Goal: Information Seeking & Learning: Compare options

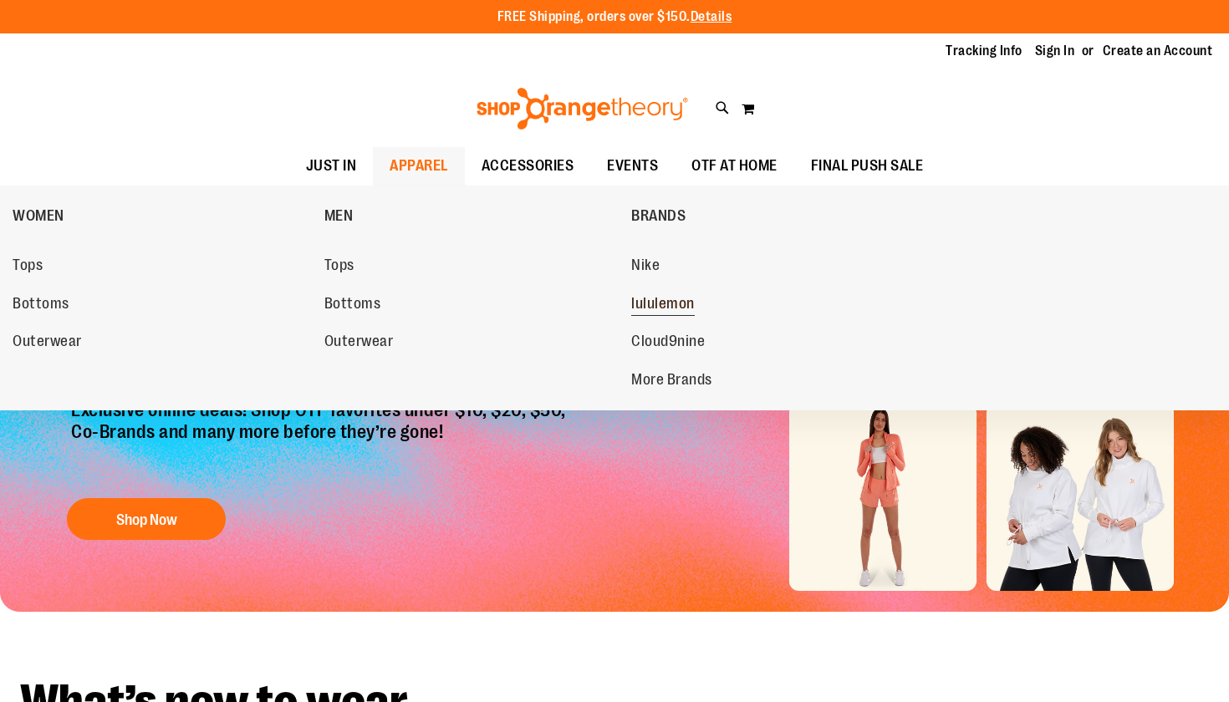
click at [675, 298] on span "lululemon" at bounding box center [663, 305] width 64 height 21
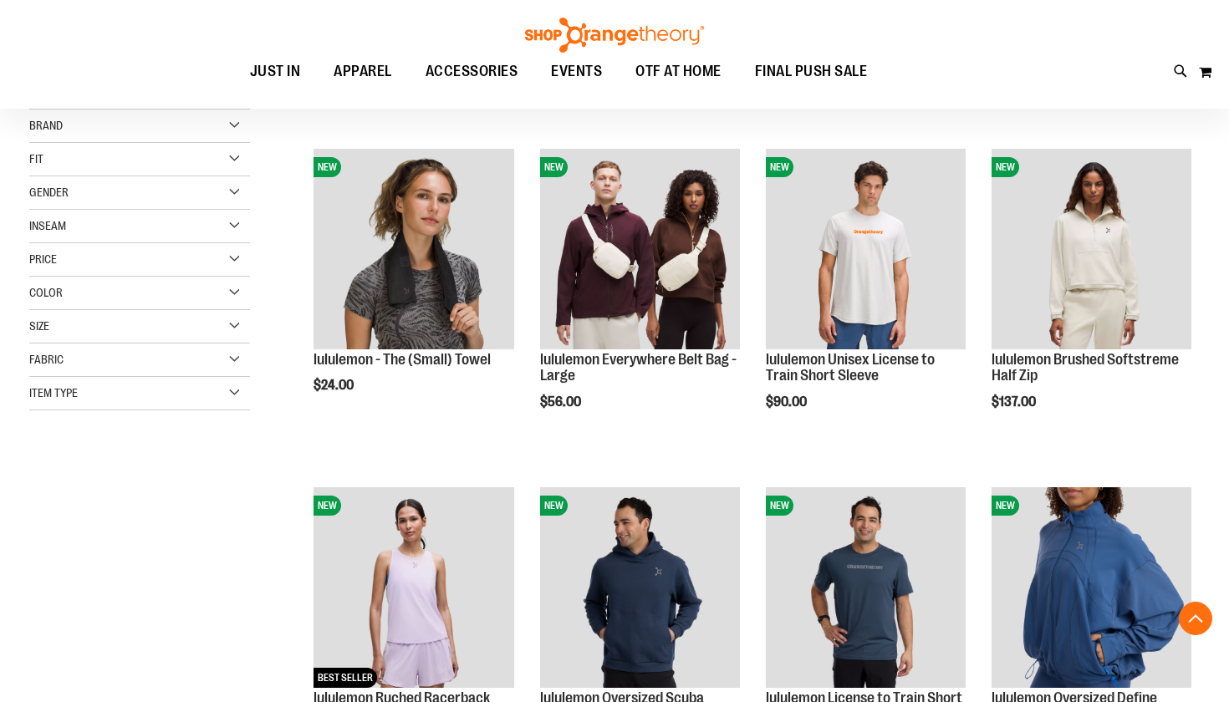
scroll to position [189, 0]
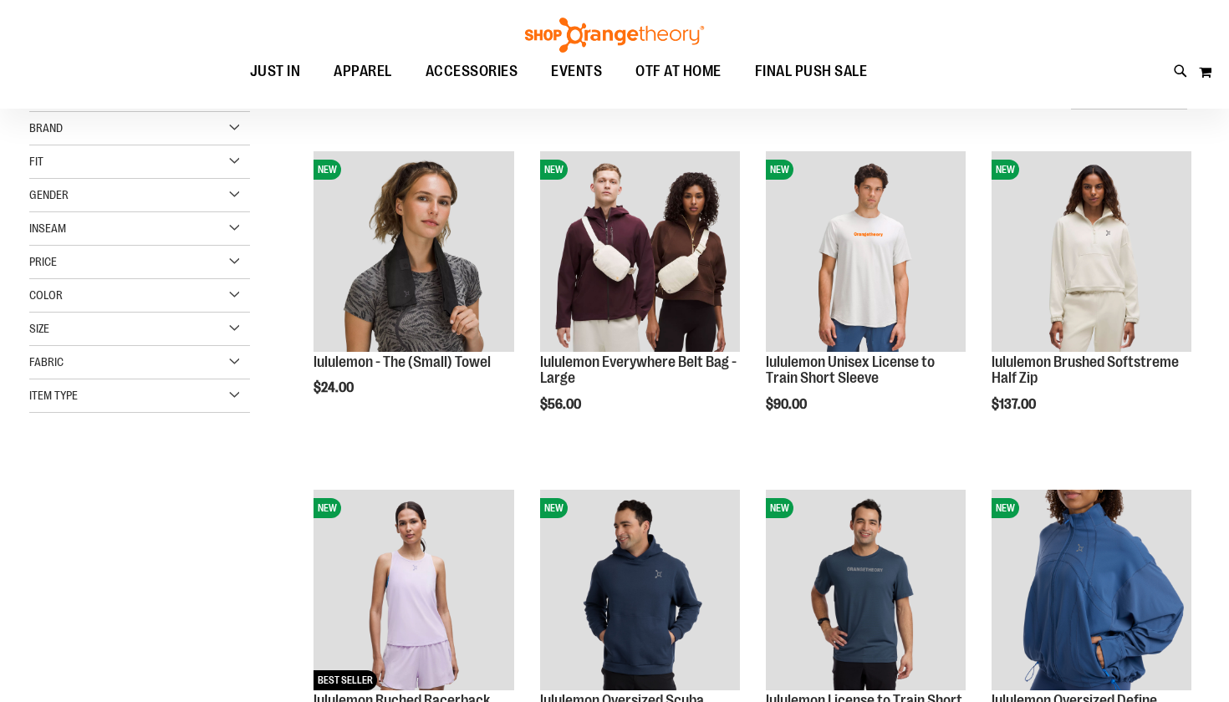
click at [105, 335] on div "Size" at bounding box center [139, 329] width 221 height 33
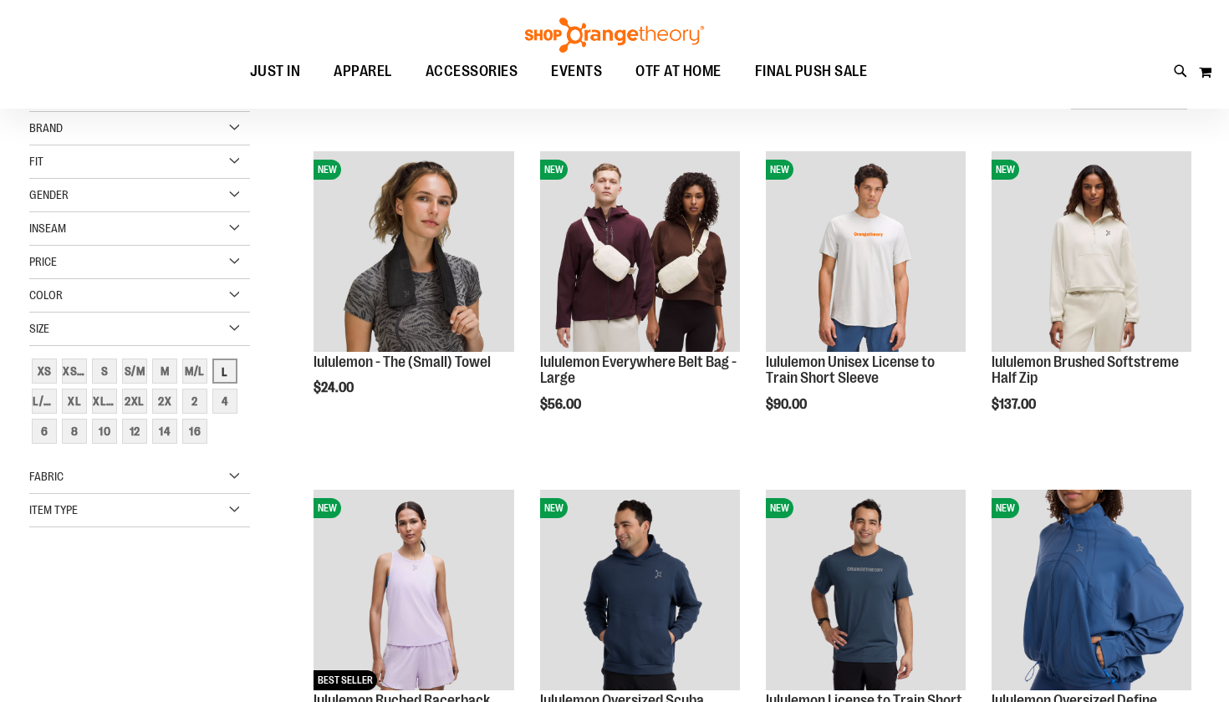
click at [228, 369] on div "L" at bounding box center [224, 371] width 25 height 25
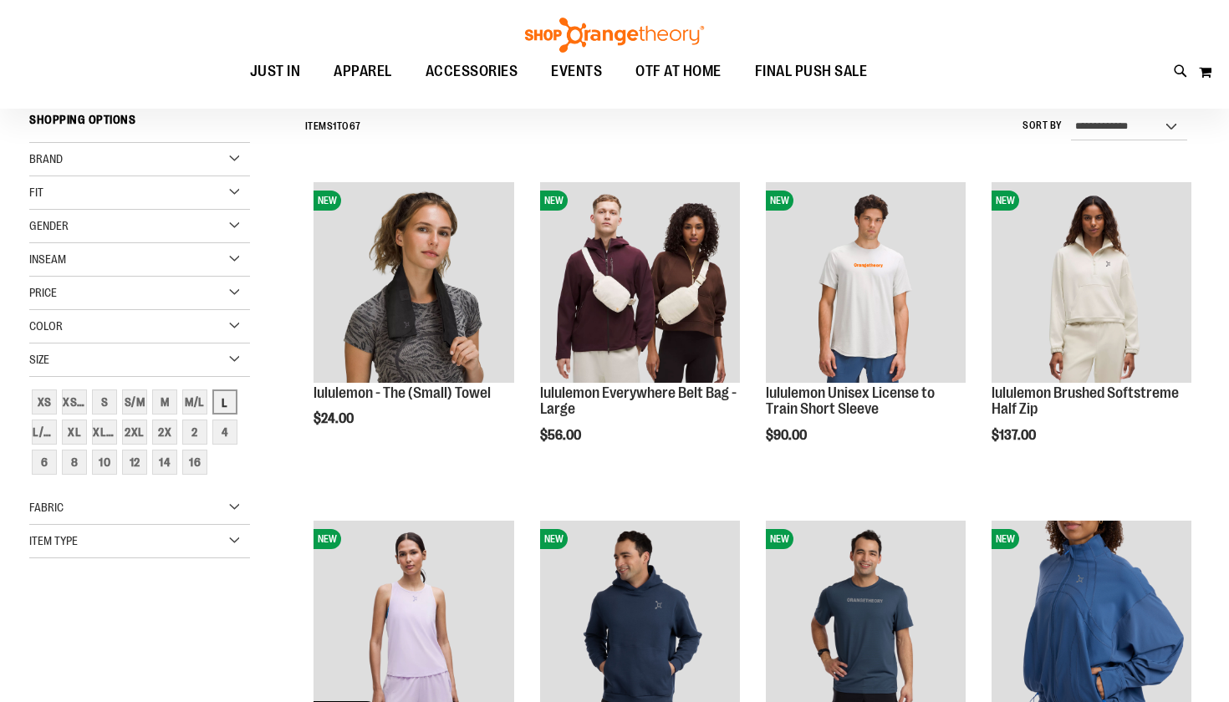
scroll to position [156, 0]
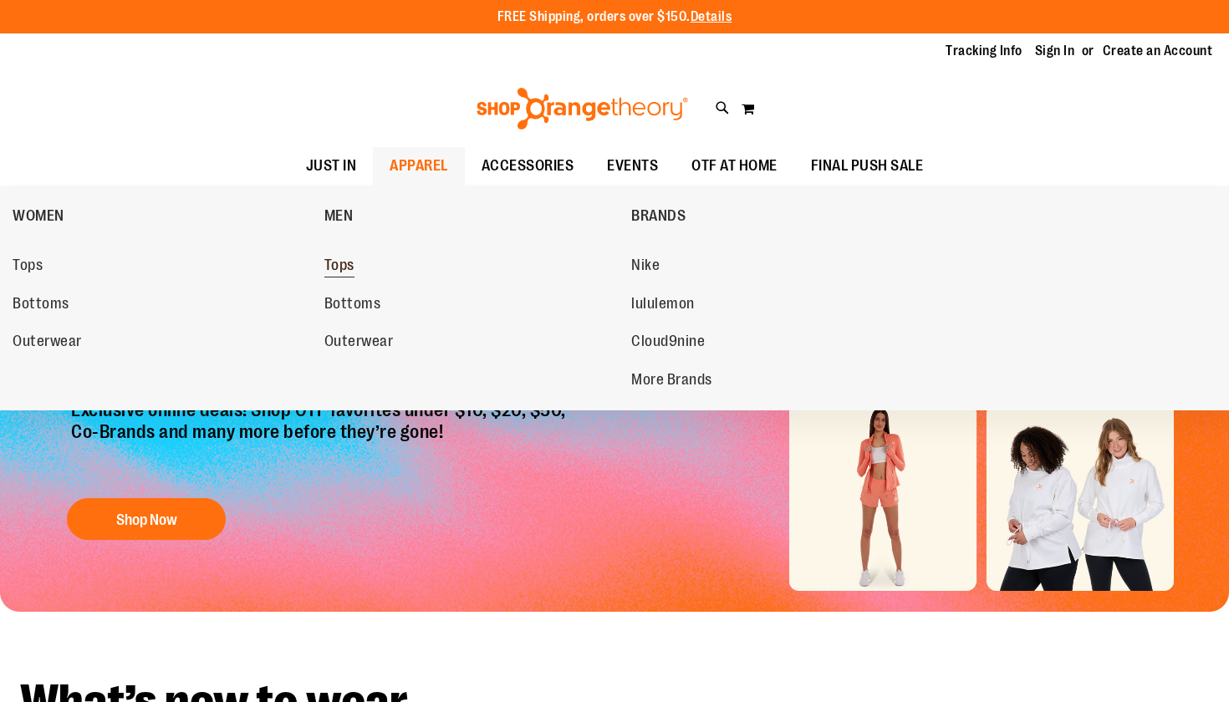
click at [336, 267] on span "Tops" at bounding box center [339, 267] width 30 height 21
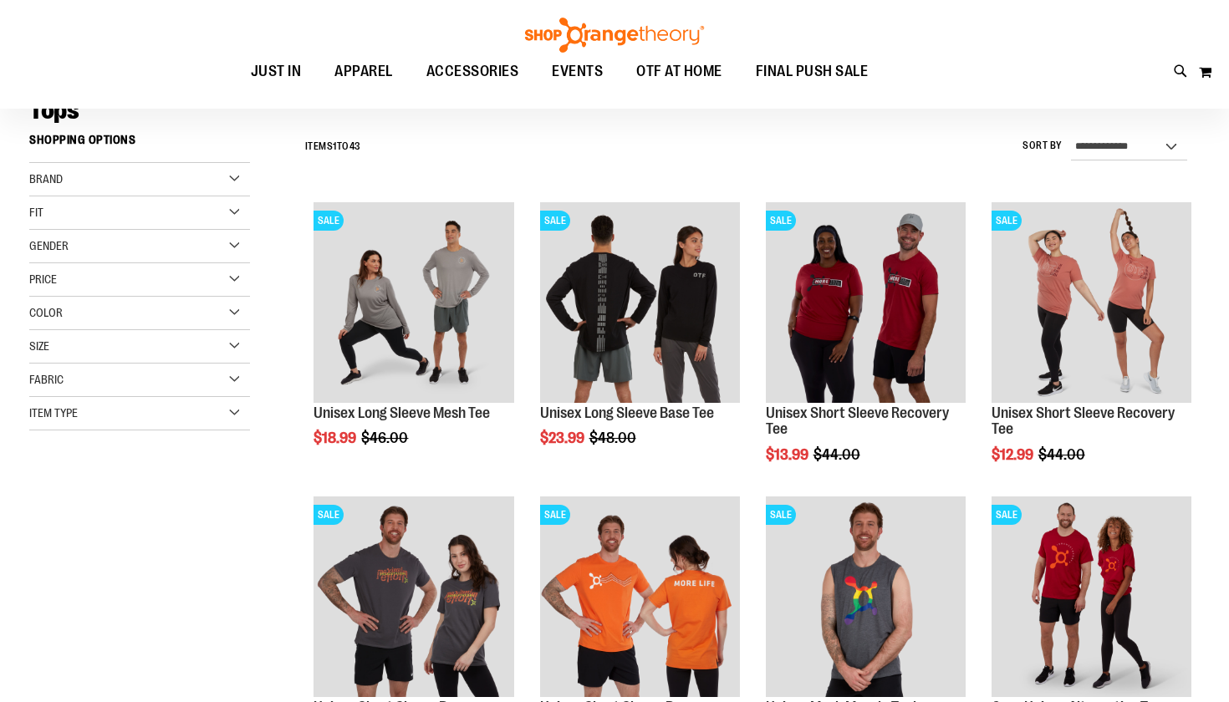
scroll to position [141, 0]
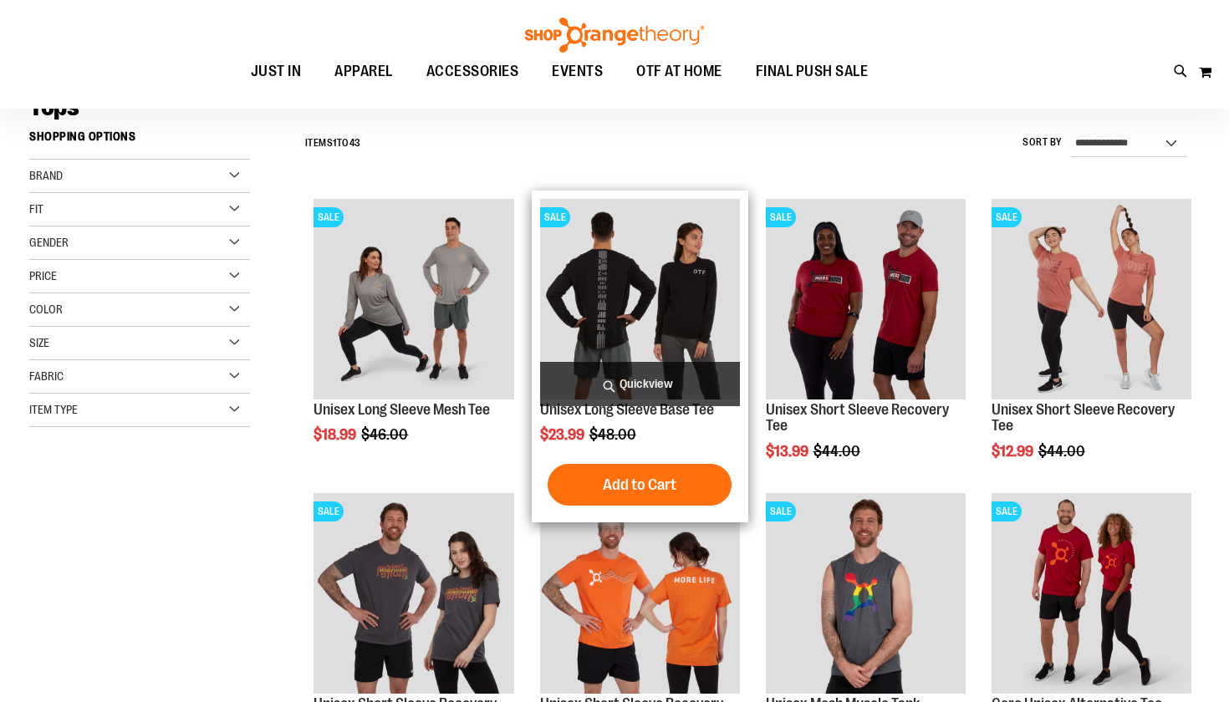
click at [629, 312] on img "product" at bounding box center [640, 299] width 200 height 200
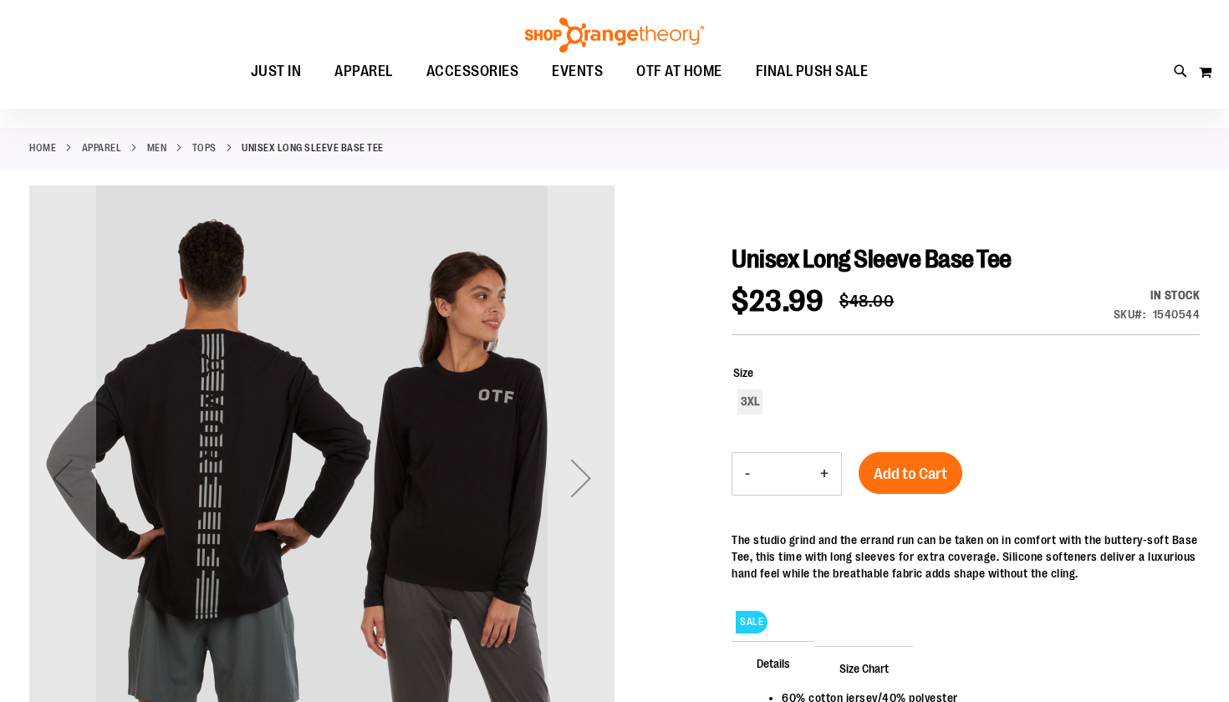
scroll to position [57, 0]
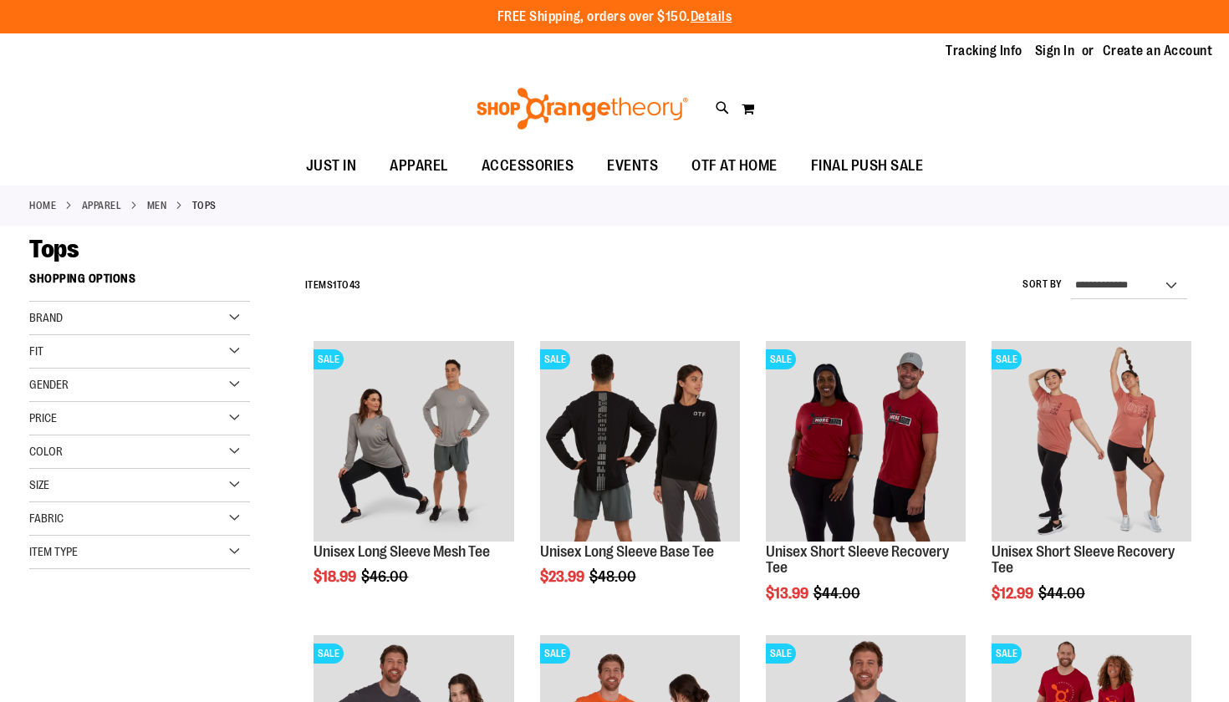
scroll to position [141, 0]
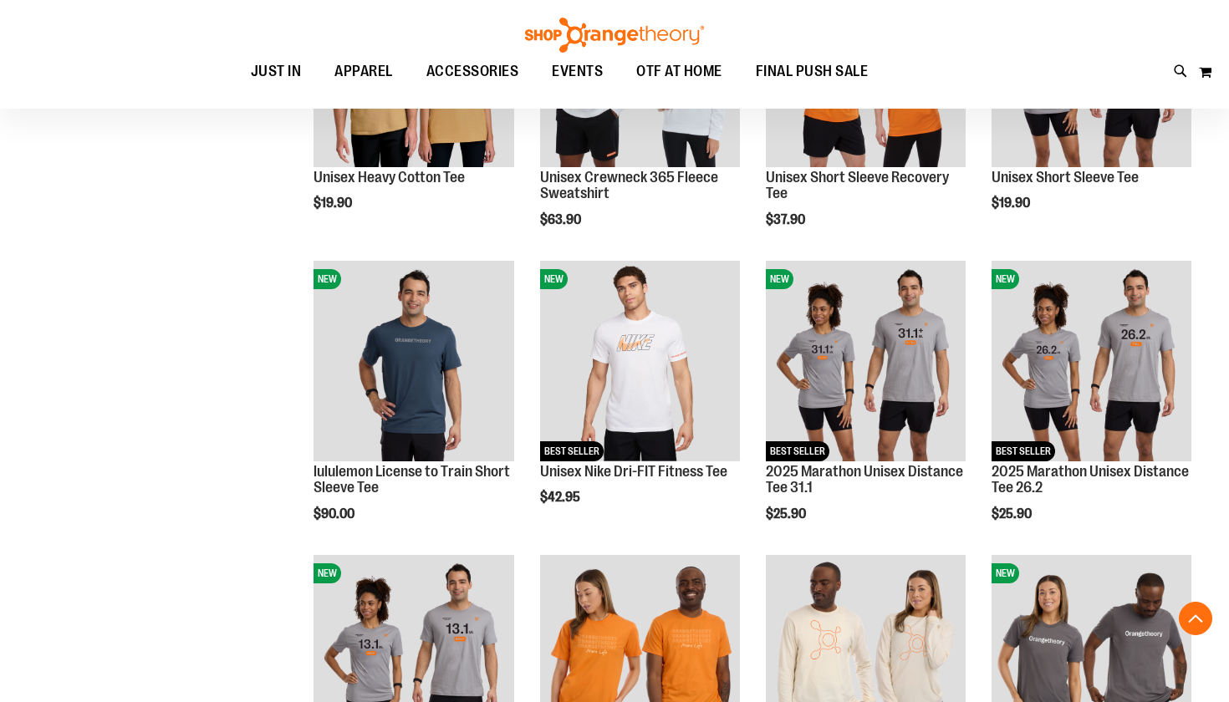
scroll to position [1259, 0]
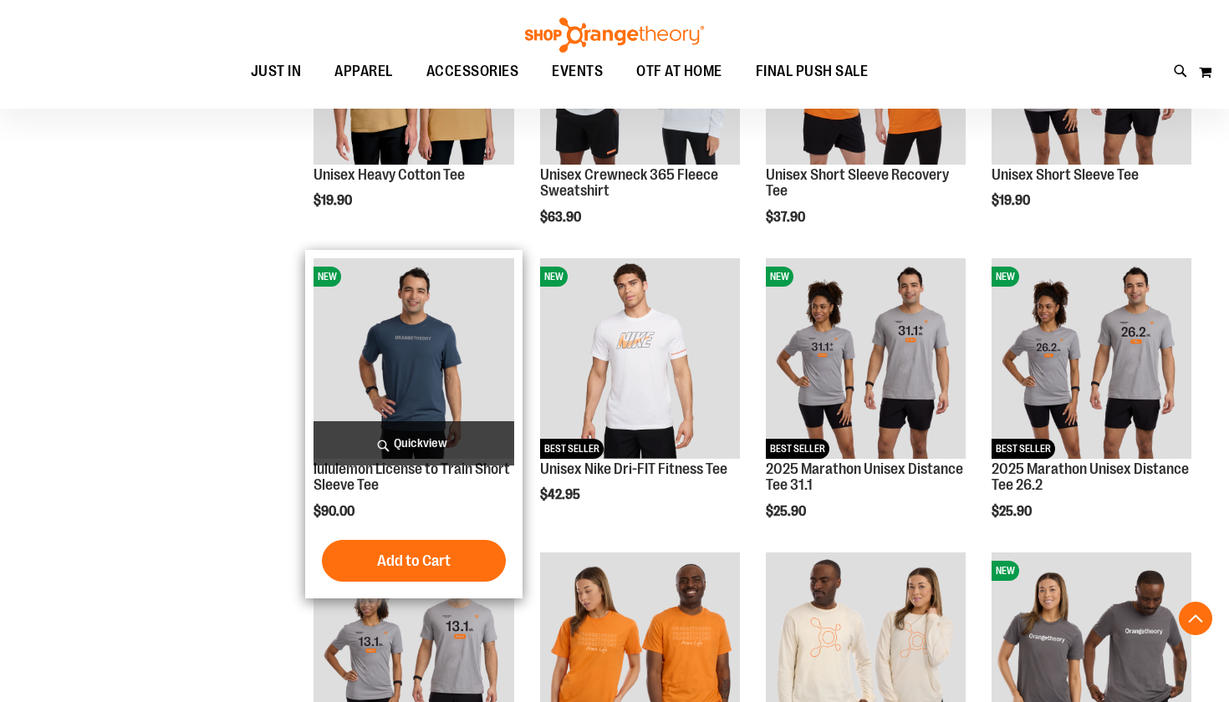
click at [427, 410] on img "product" at bounding box center [413, 358] width 200 height 200
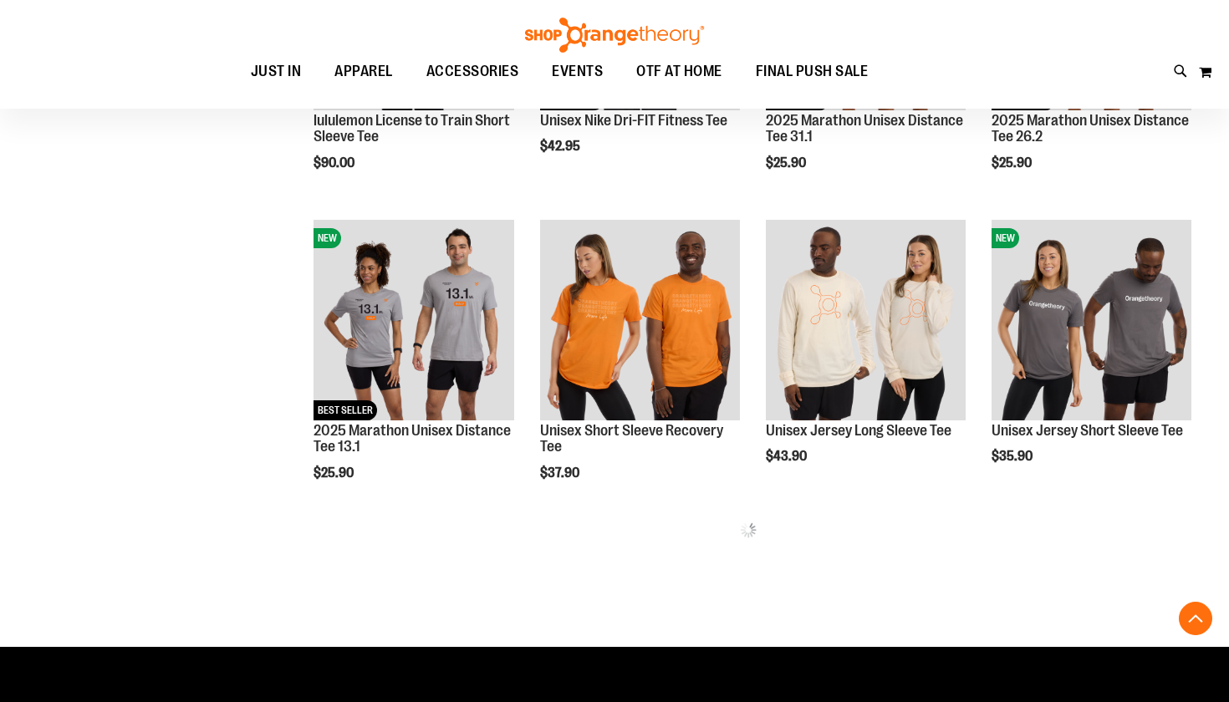
scroll to position [460, 0]
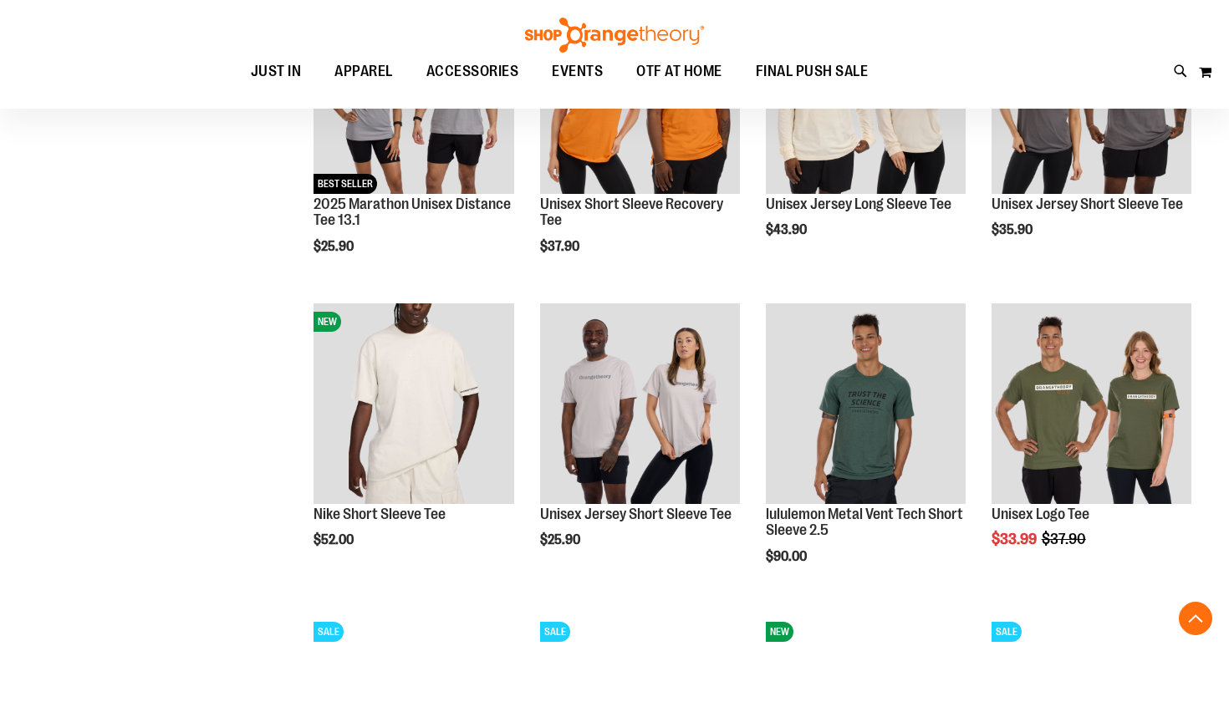
scroll to position [826, 0]
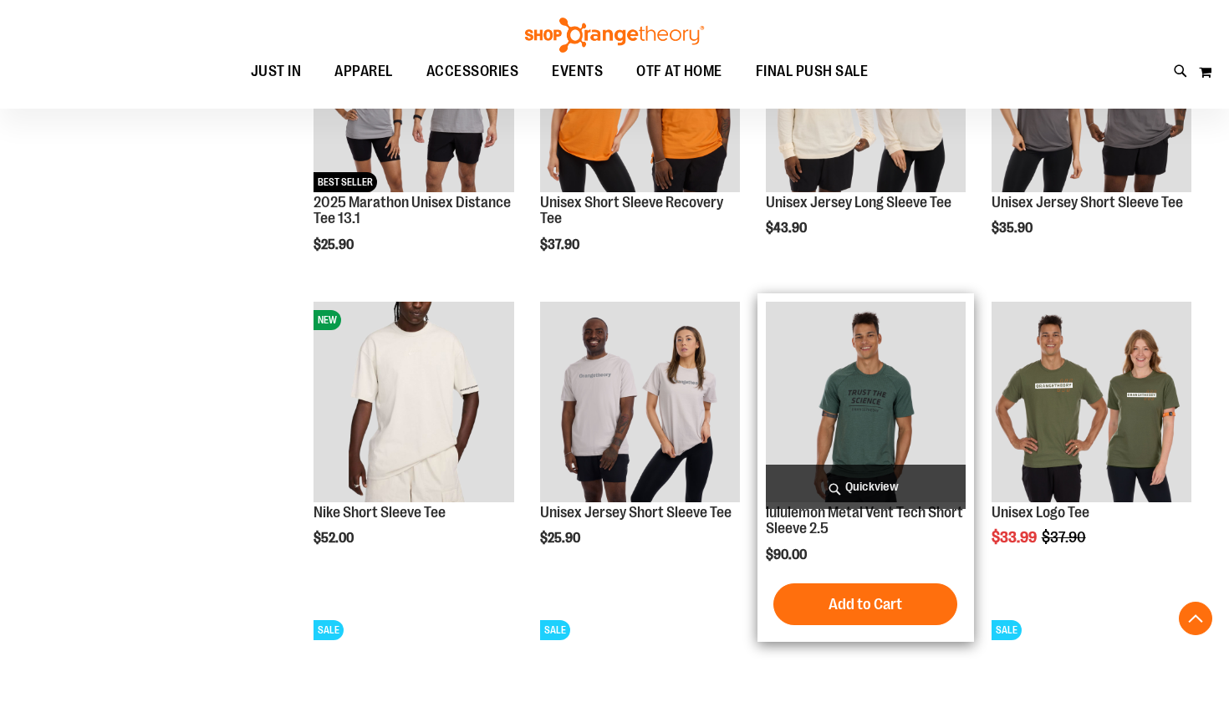
click at [856, 399] on img "product" at bounding box center [866, 402] width 200 height 200
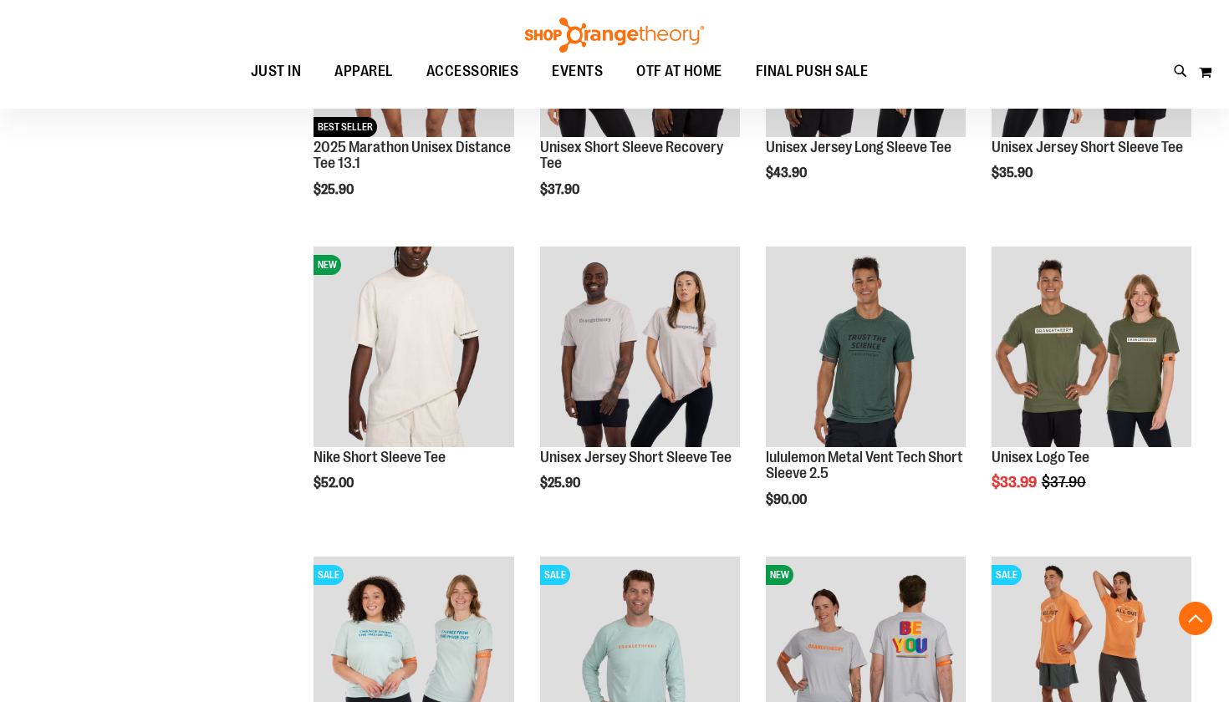
scroll to position [882, 0]
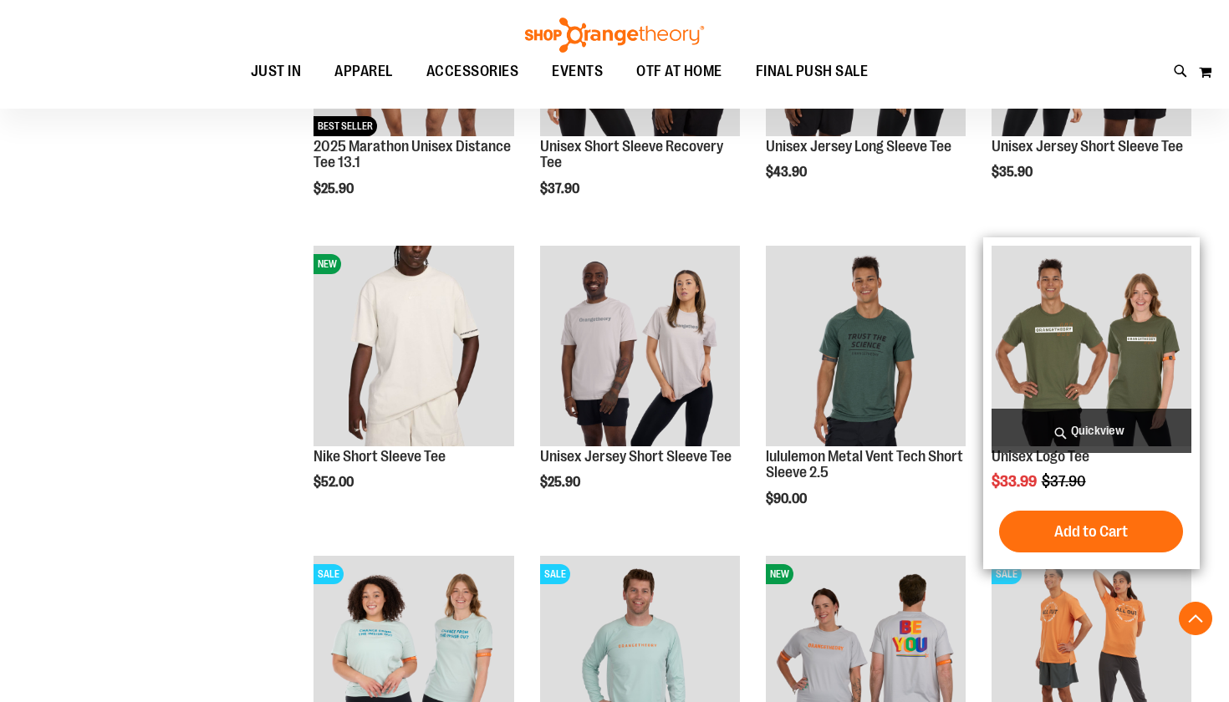
click at [1052, 339] on img "product" at bounding box center [1091, 346] width 200 height 200
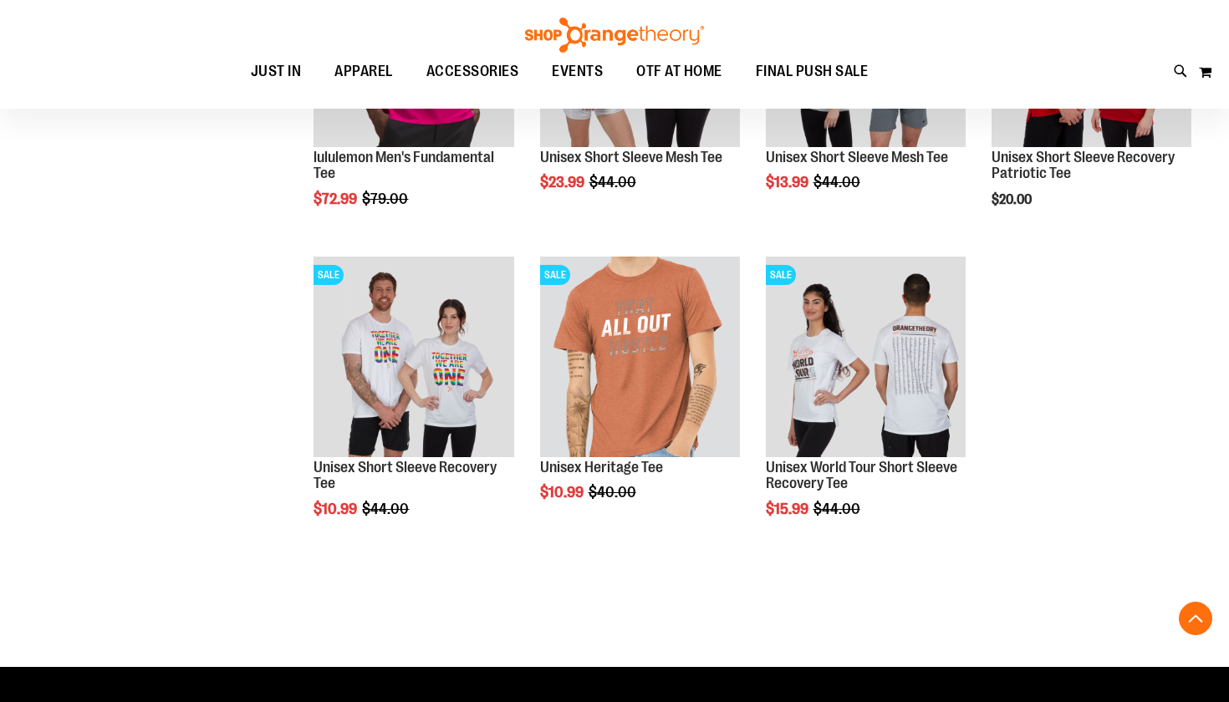
scroll to position [1327, 0]
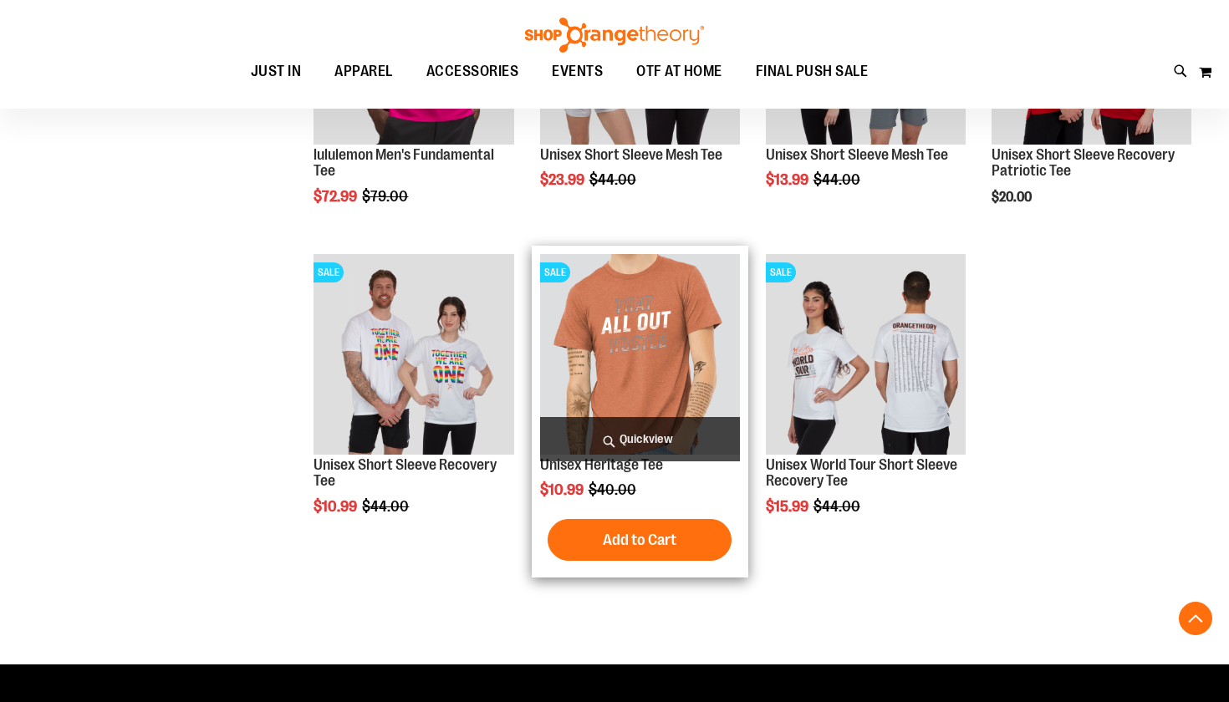
click at [635, 369] on img "product" at bounding box center [640, 354] width 200 height 200
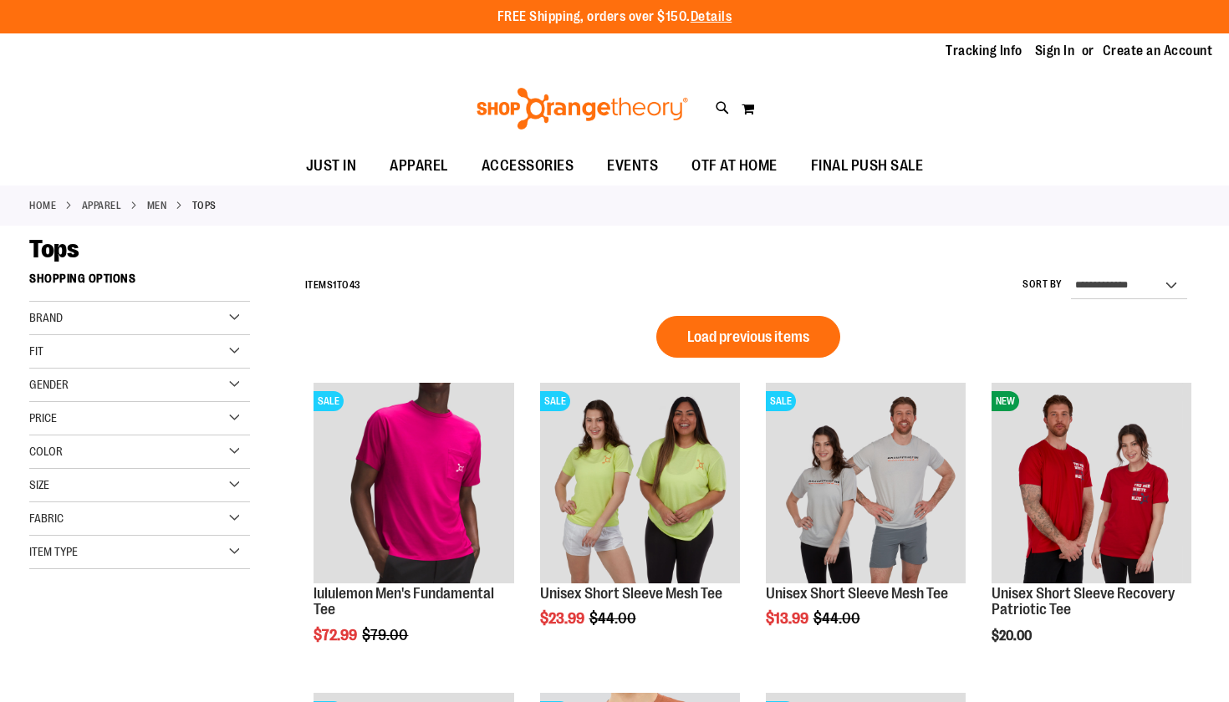
click at [71, 483] on div "Size" at bounding box center [139, 485] width 221 height 33
click at [131, 527] on div "L" at bounding box center [134, 527] width 25 height 25
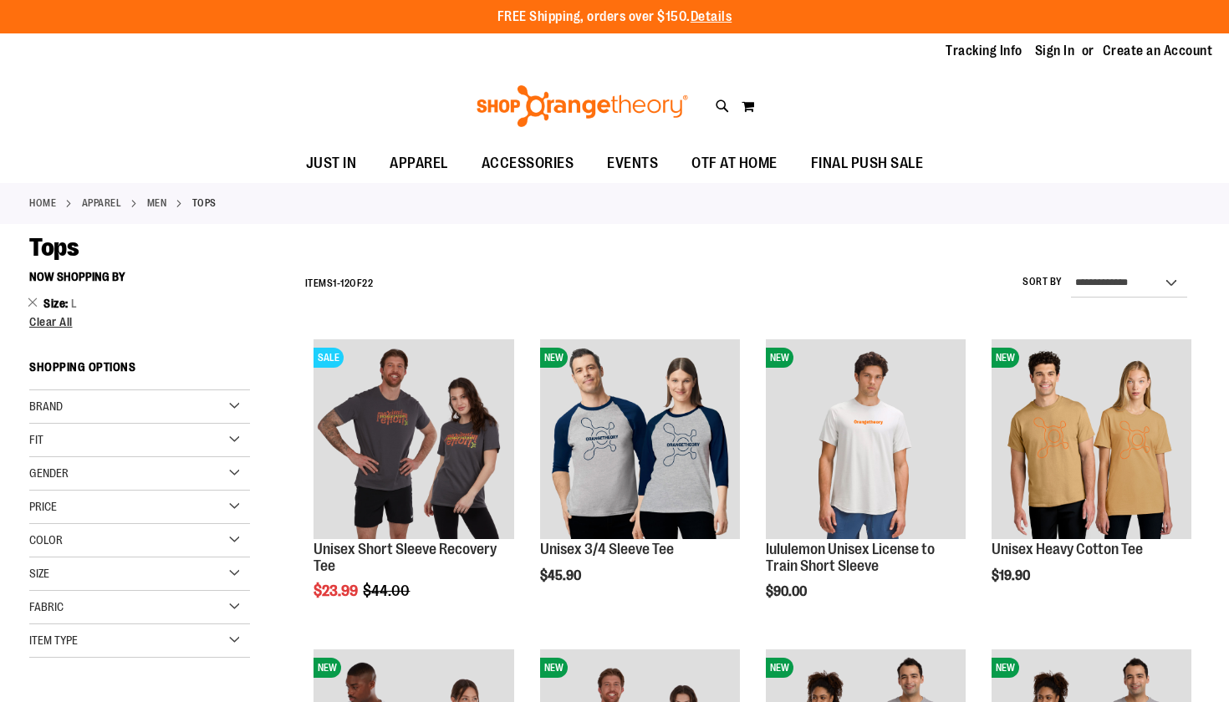
scroll to position [2, 0]
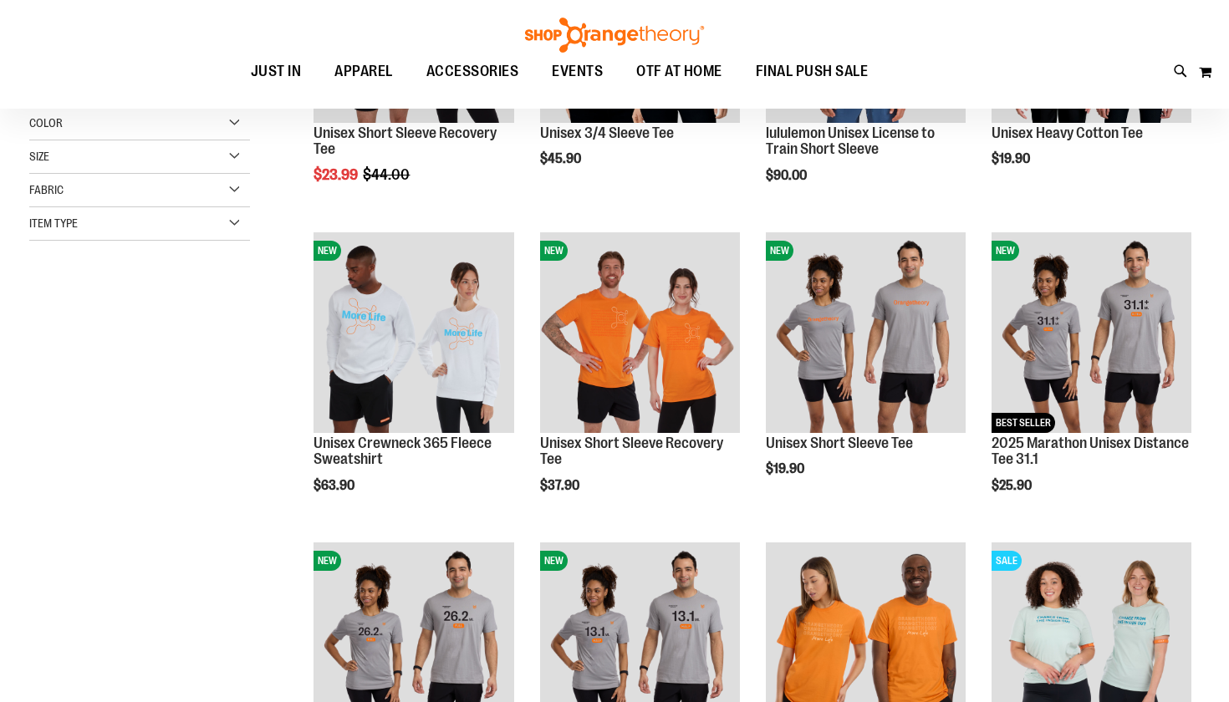
scroll to position [234, 0]
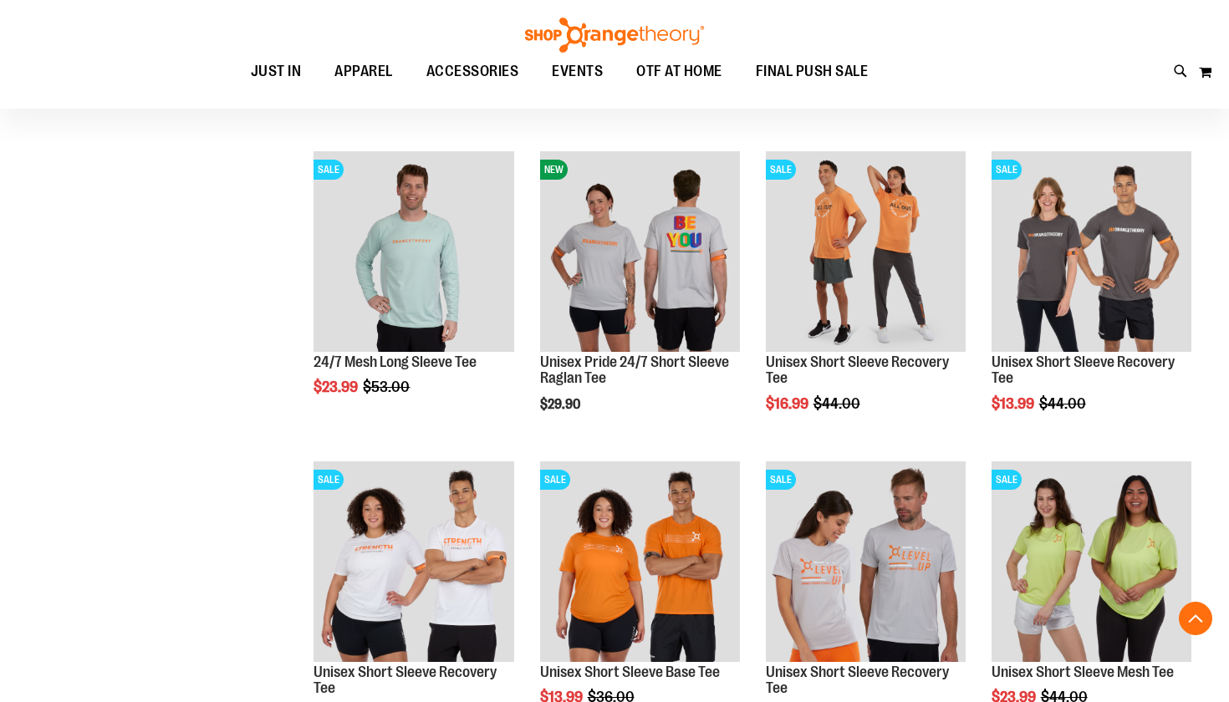
scroll to position [935, 0]
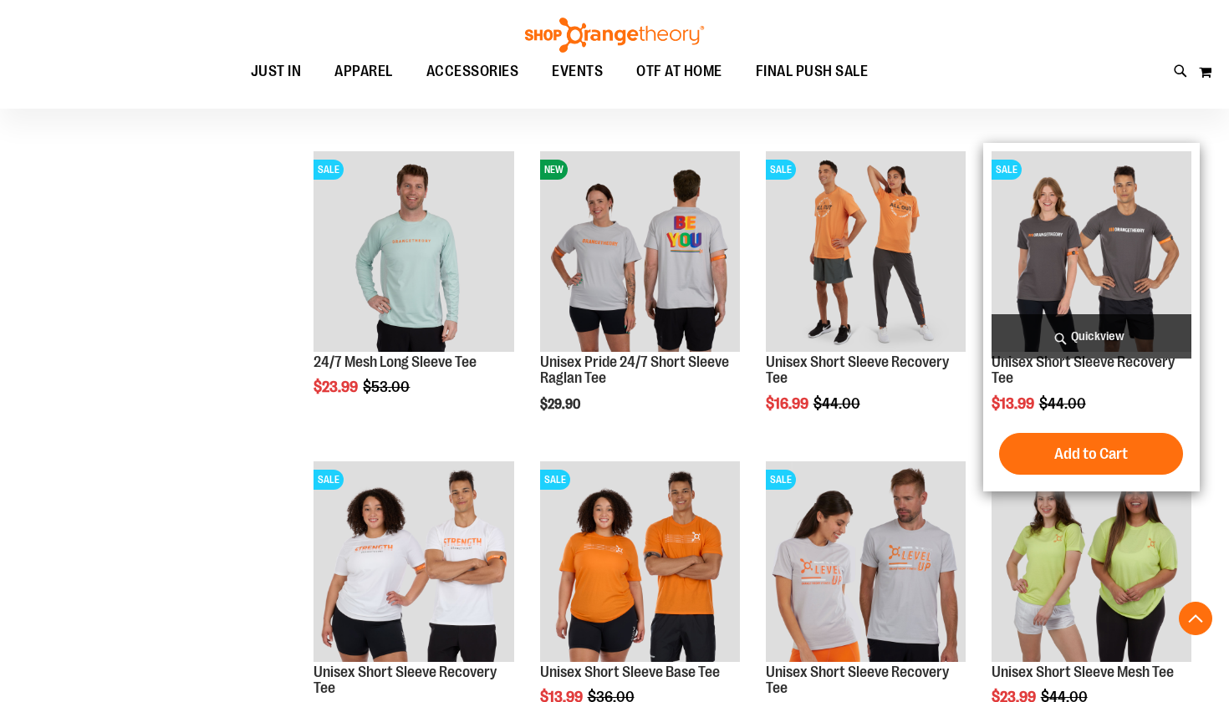
click at [1081, 267] on img "product" at bounding box center [1091, 251] width 200 height 200
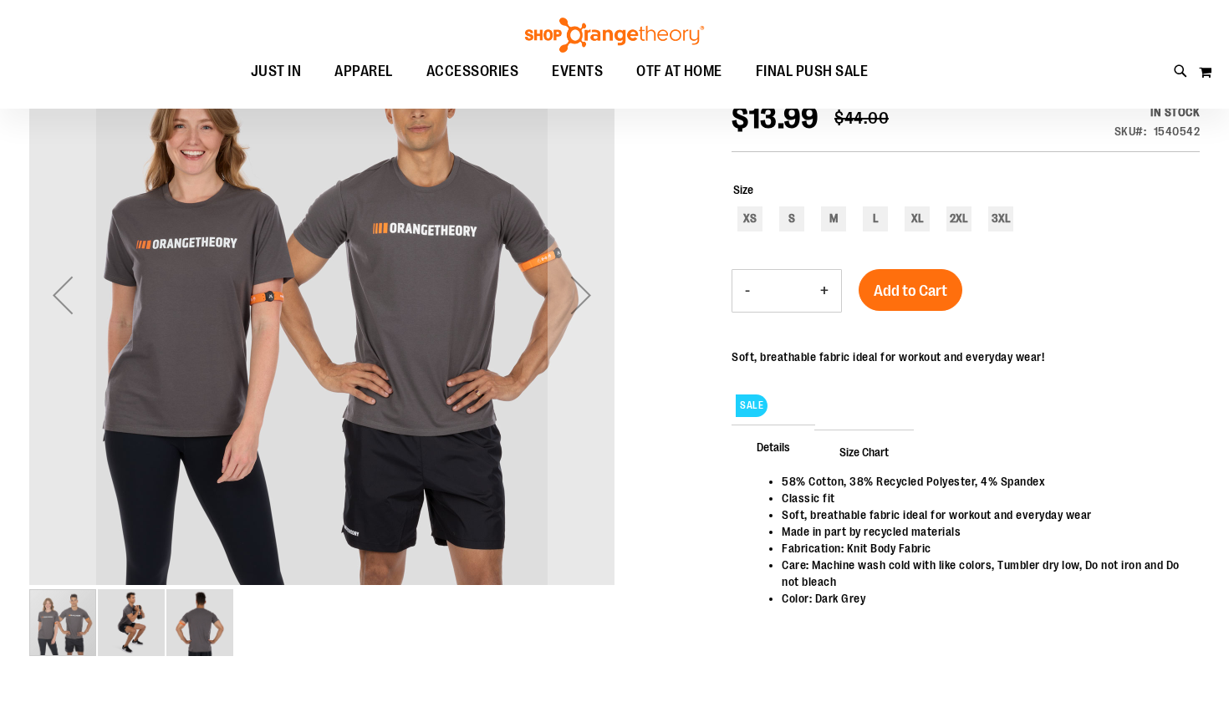
scroll to position [243, 0]
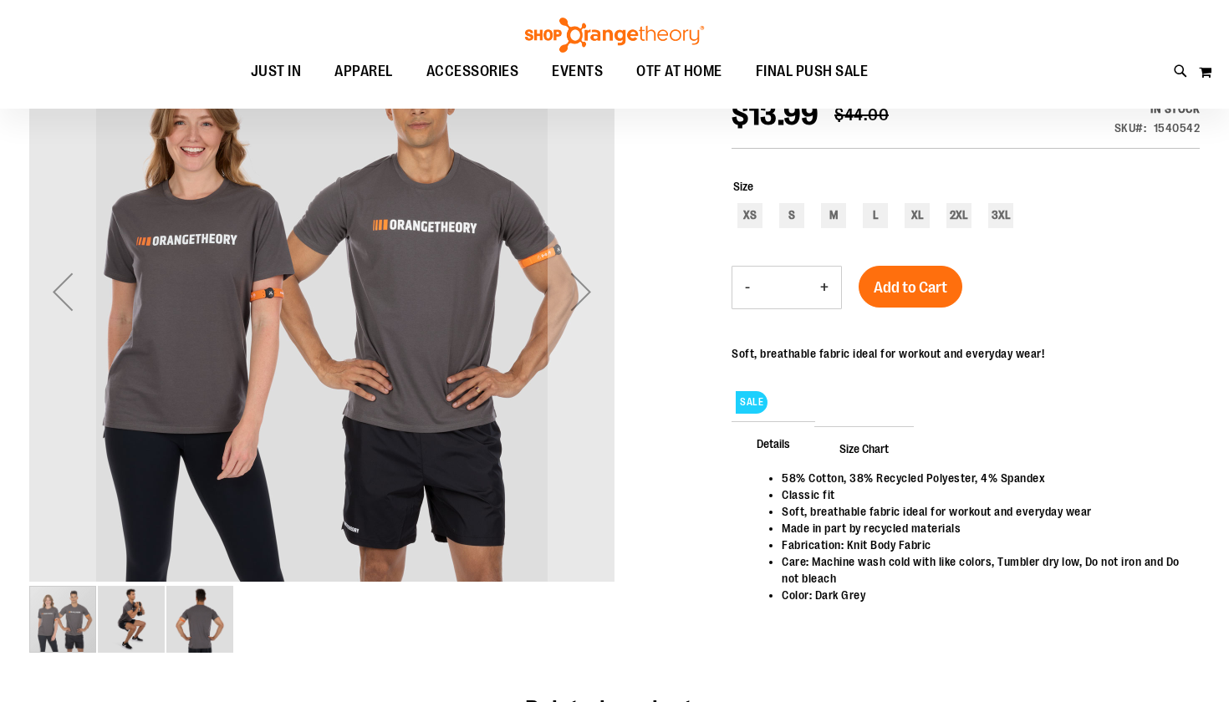
click at [201, 641] on img "image 3 of 3" at bounding box center [199, 619] width 67 height 67
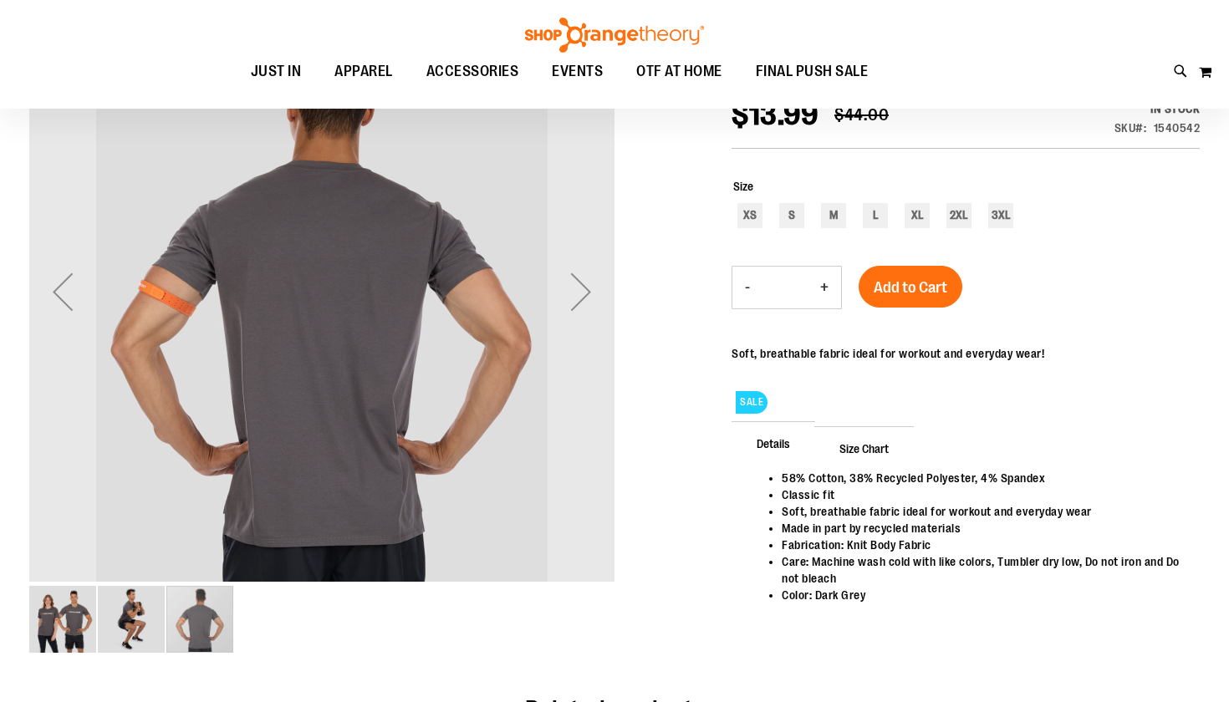
click at [136, 630] on img "image 2 of 3" at bounding box center [131, 619] width 67 height 67
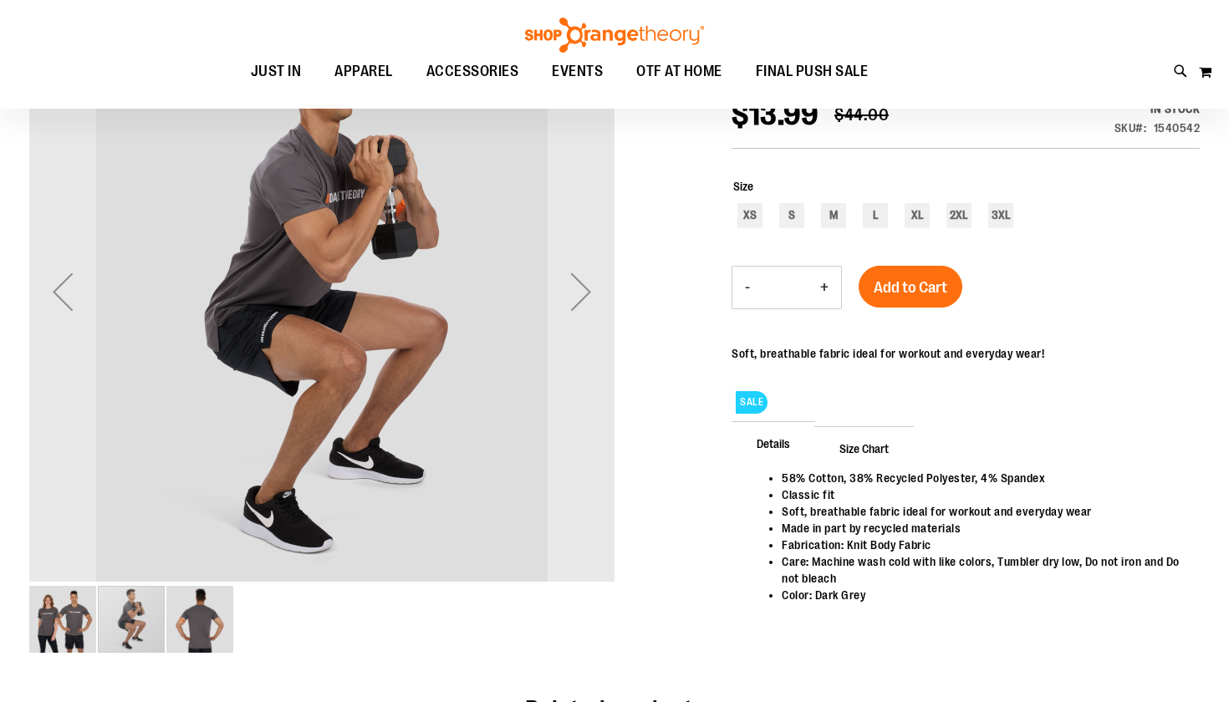
click at [55, 627] on img "image 1 of 3" at bounding box center [62, 619] width 67 height 67
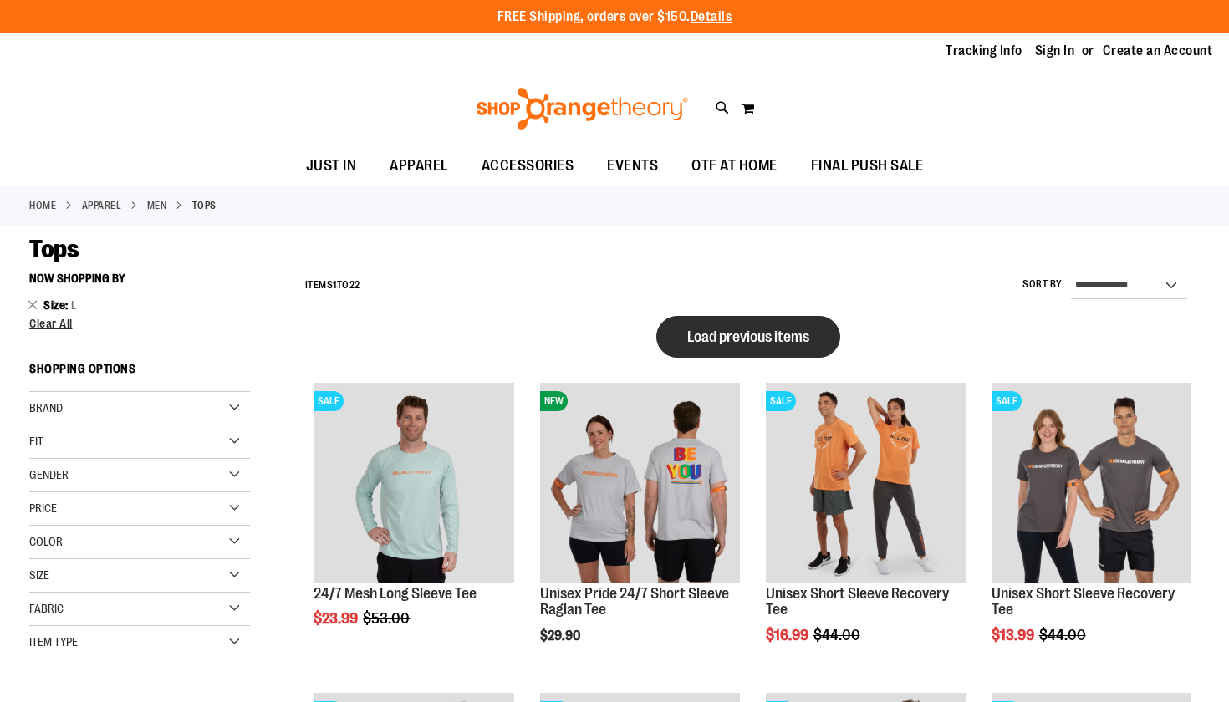
click at [732, 331] on span "Load previous items" at bounding box center [748, 337] width 122 height 17
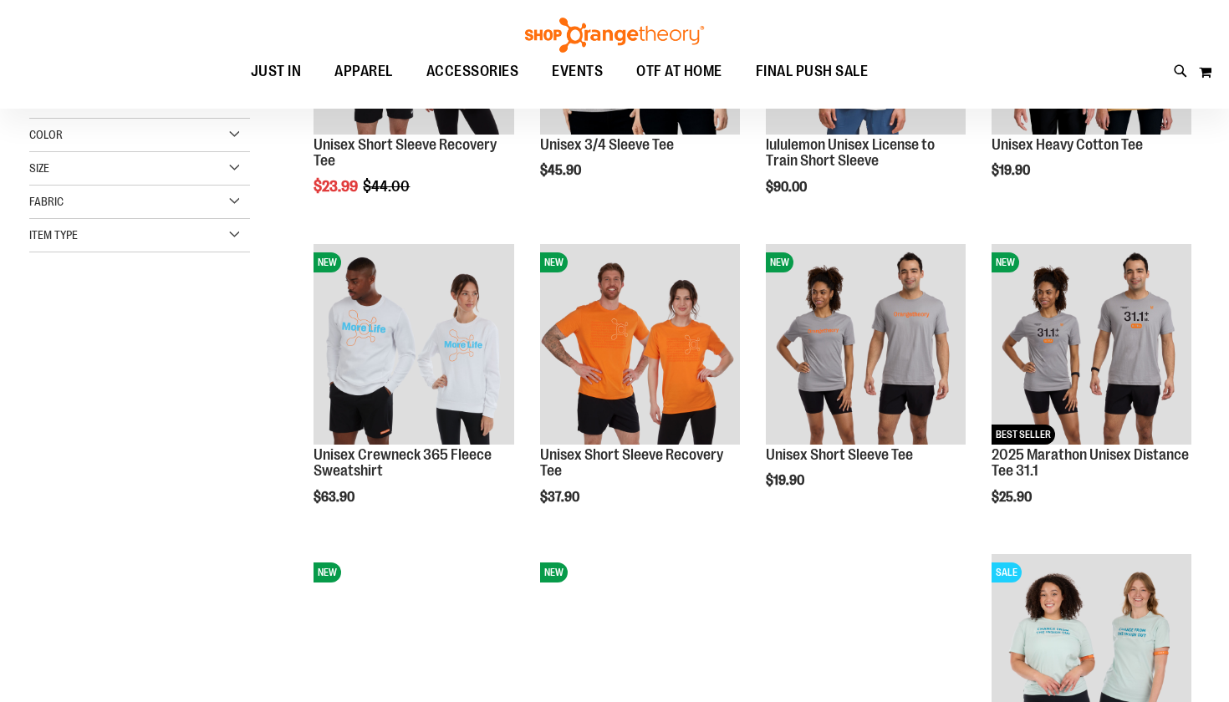
scroll to position [223, 0]
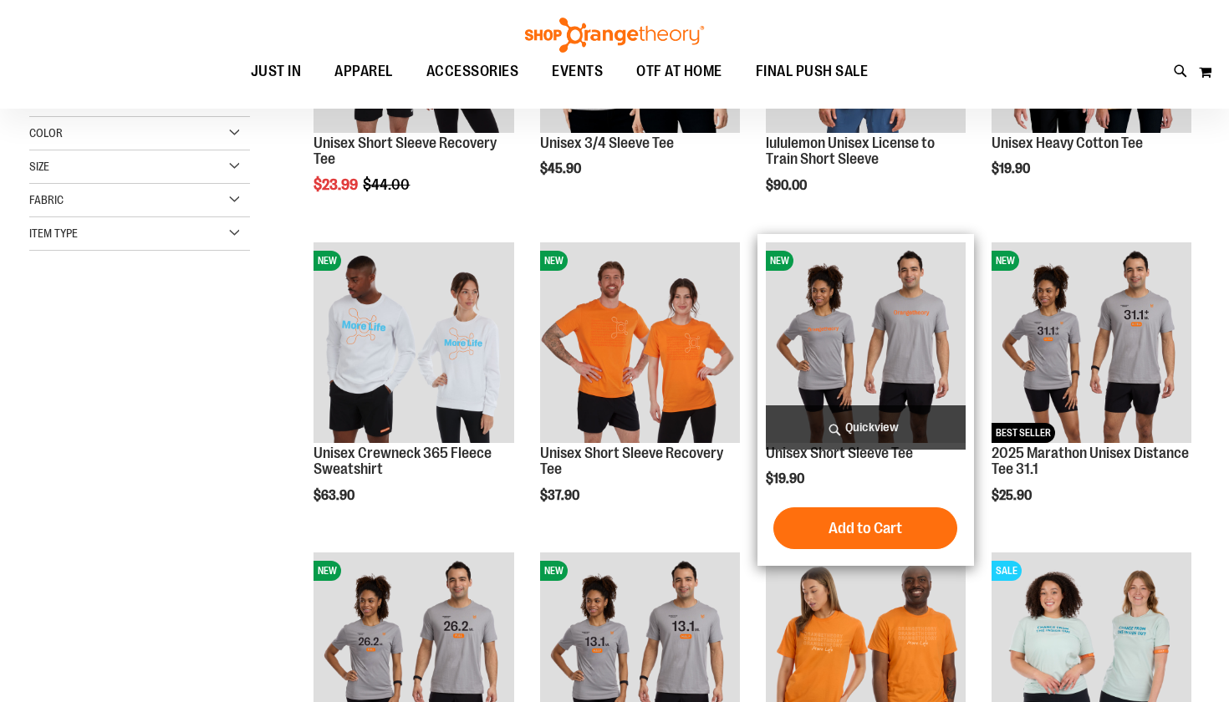
click at [876, 320] on img "product" at bounding box center [866, 342] width 200 height 200
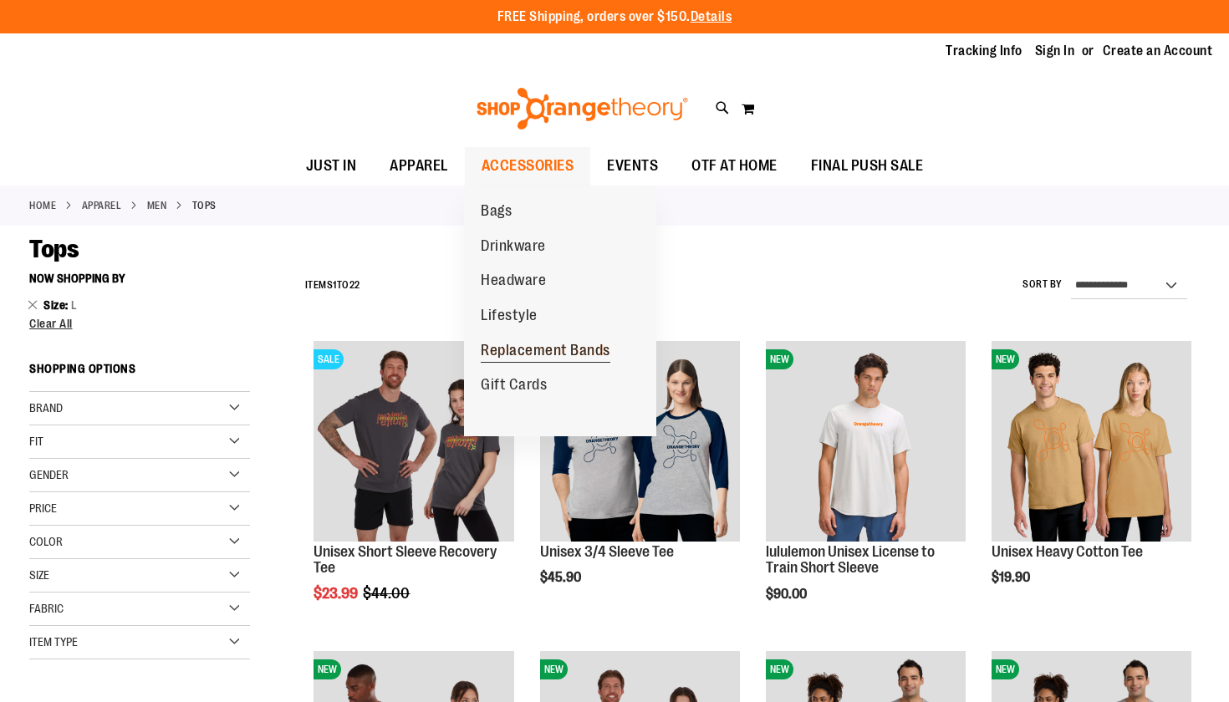
click at [522, 342] on span "Replacement Bands" at bounding box center [546, 352] width 130 height 21
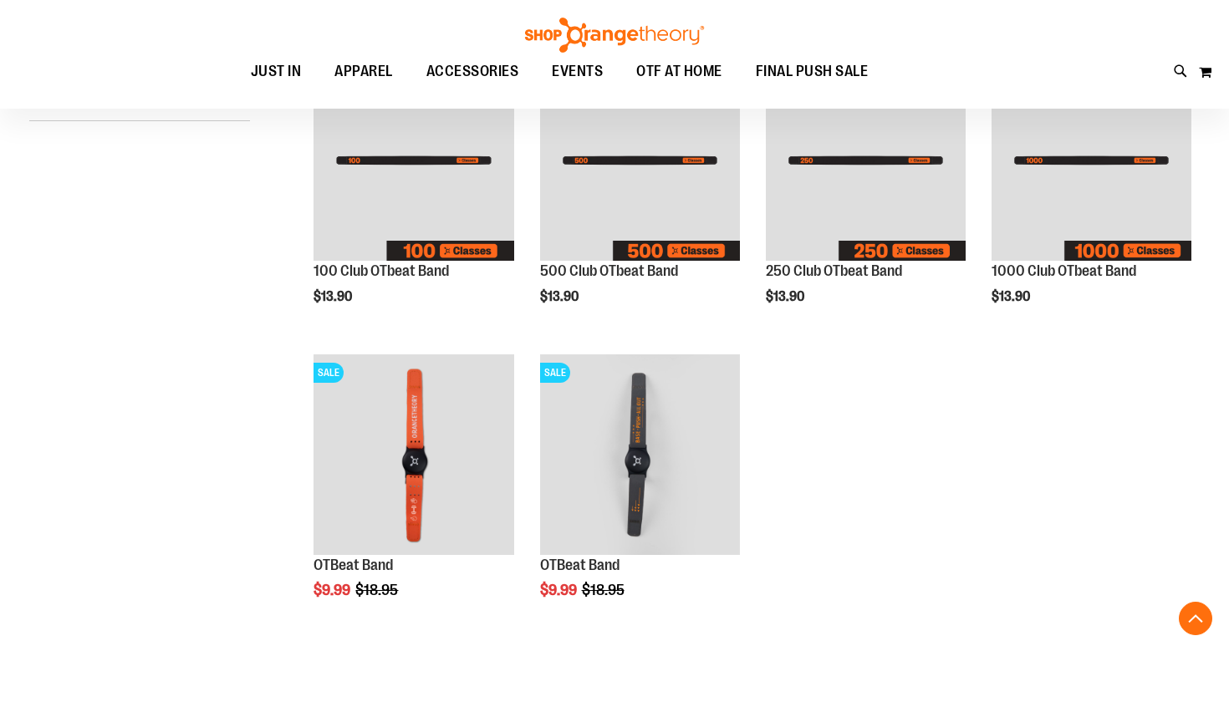
scroll to position [281, 0]
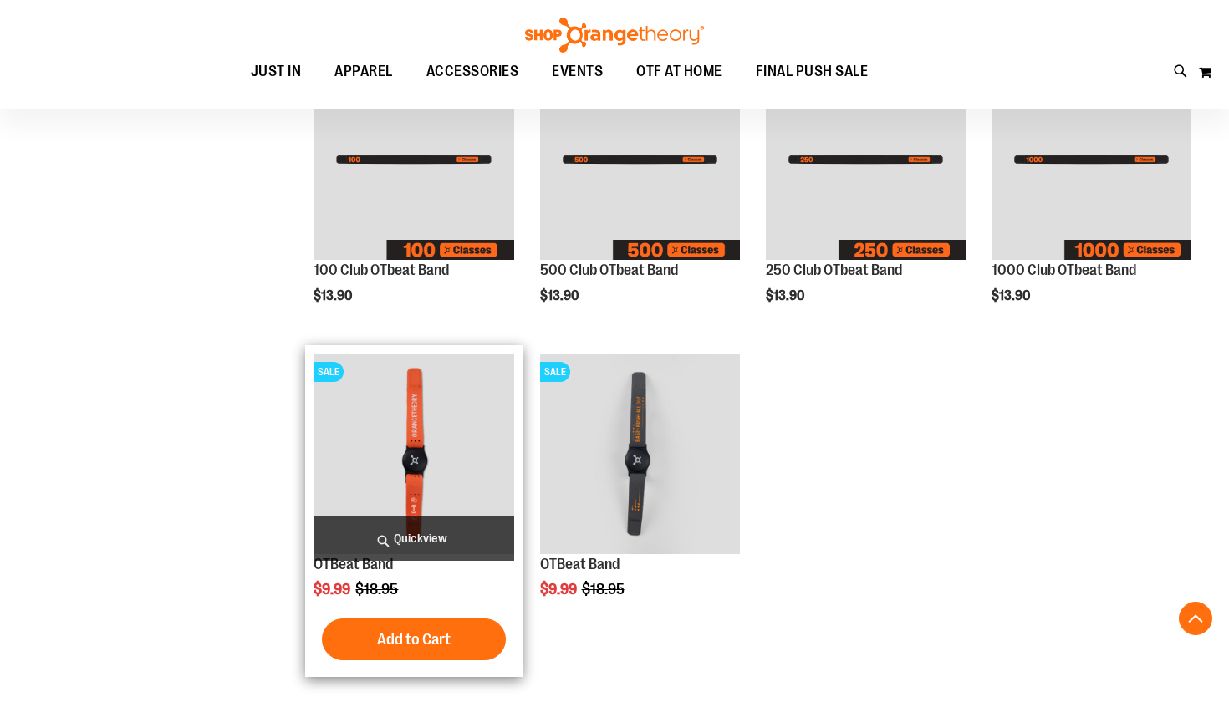
click at [440, 486] on img "product" at bounding box center [413, 454] width 200 height 200
click at [417, 544] on span "Quickview" at bounding box center [413, 539] width 200 height 44
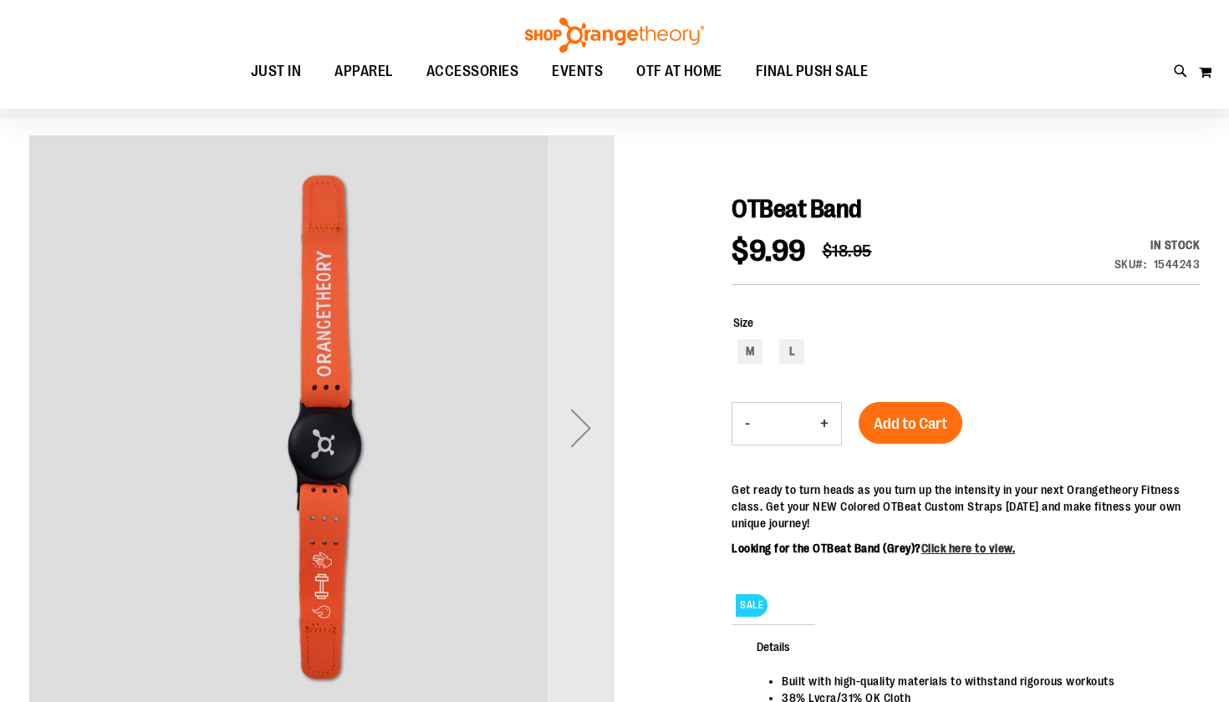
scroll to position [109, 0]
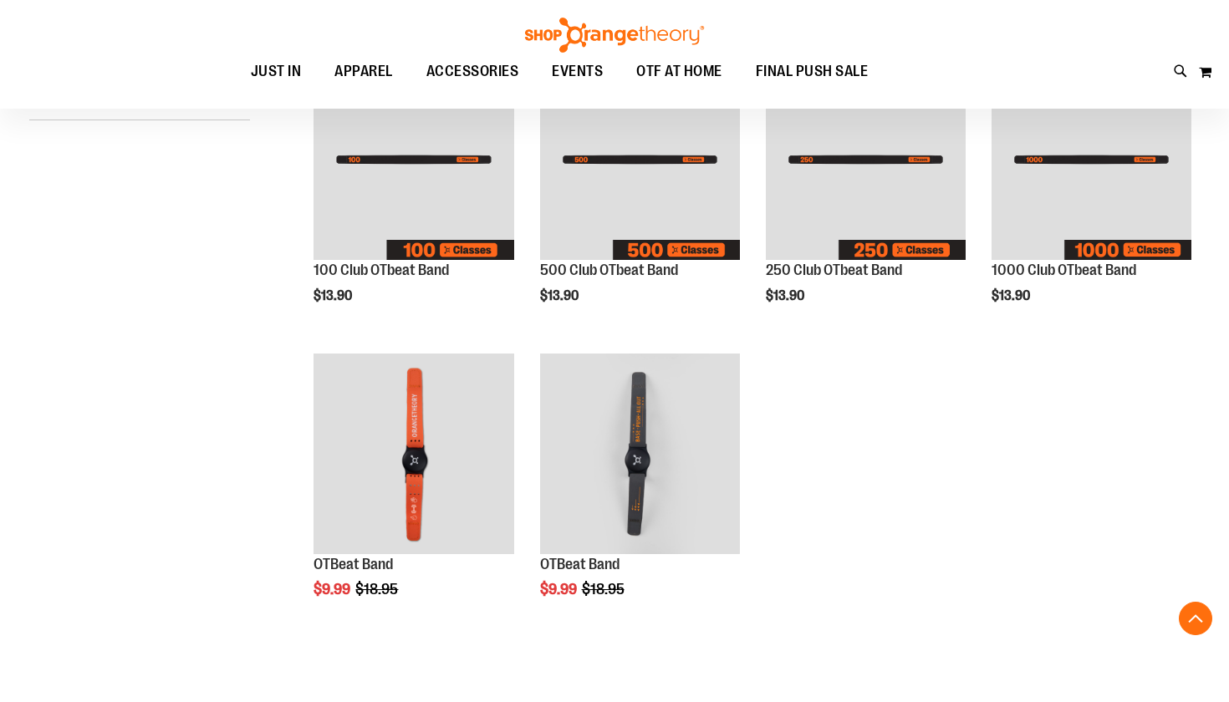
scroll to position [281, 0]
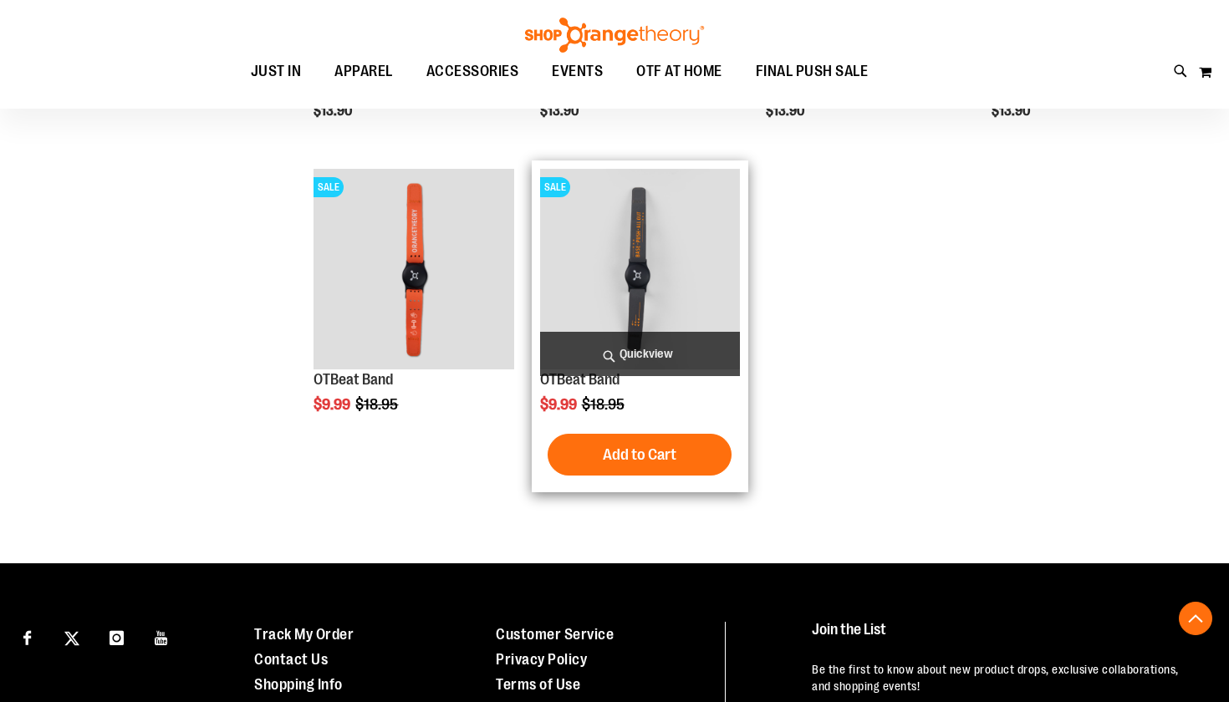
click at [653, 273] on img "product" at bounding box center [640, 269] width 200 height 200
click at [644, 354] on span "Quickview" at bounding box center [640, 354] width 200 height 44
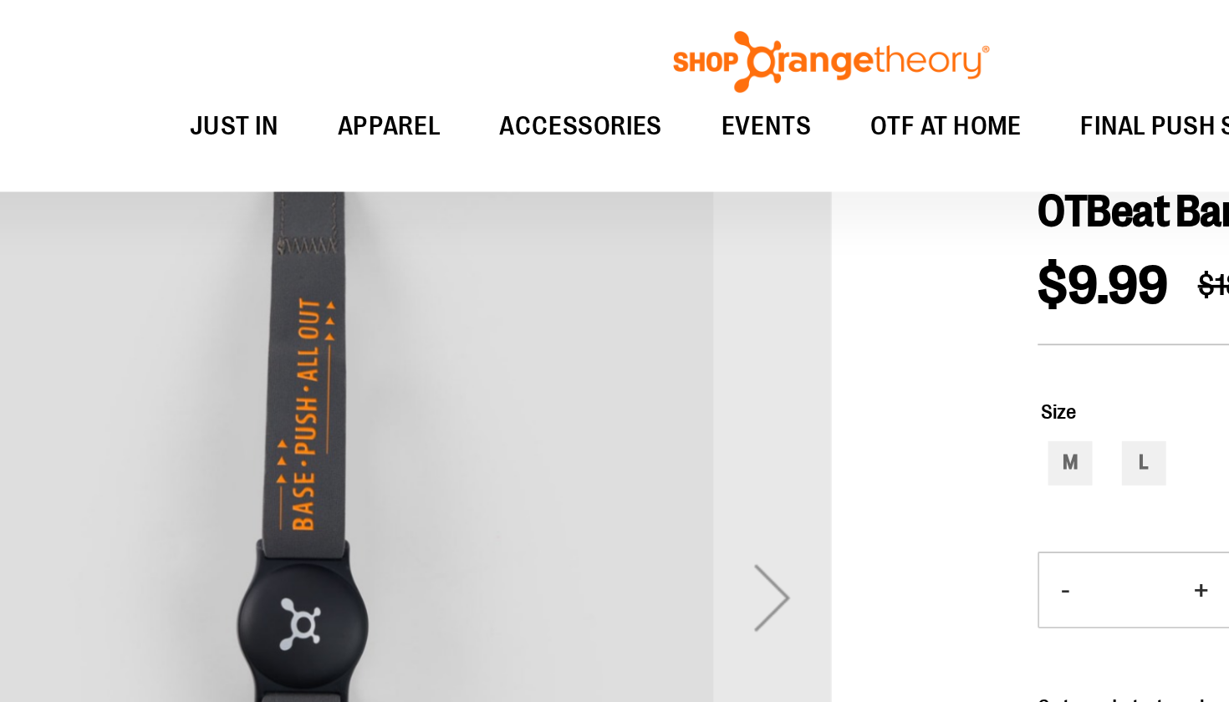
scroll to position [164, 0]
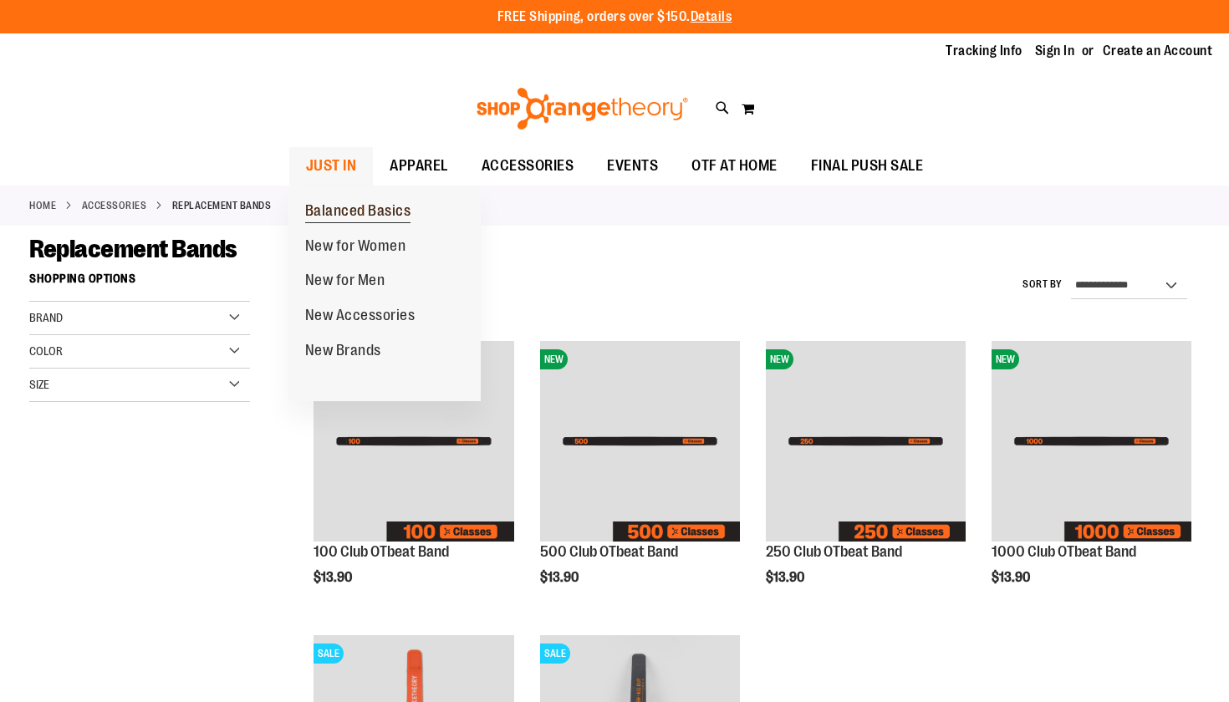
click at [349, 209] on span "Balanced Basics" at bounding box center [358, 212] width 106 height 21
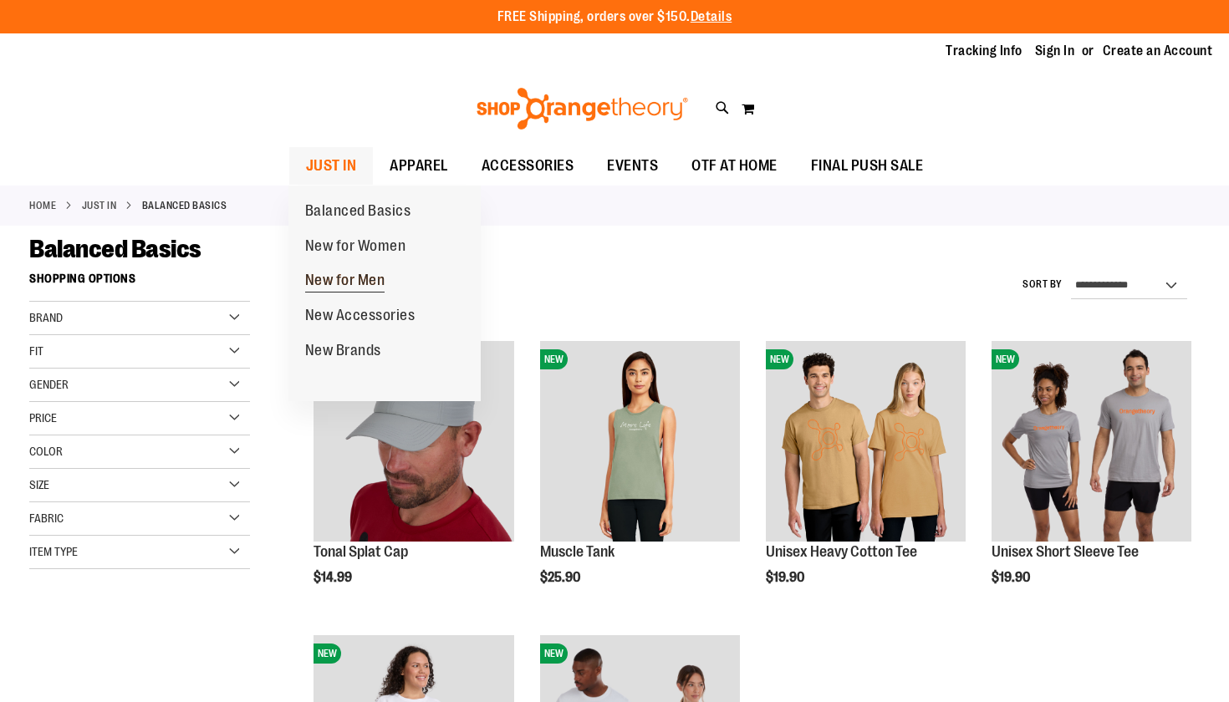
click at [335, 275] on span "New for Men" at bounding box center [345, 282] width 80 height 21
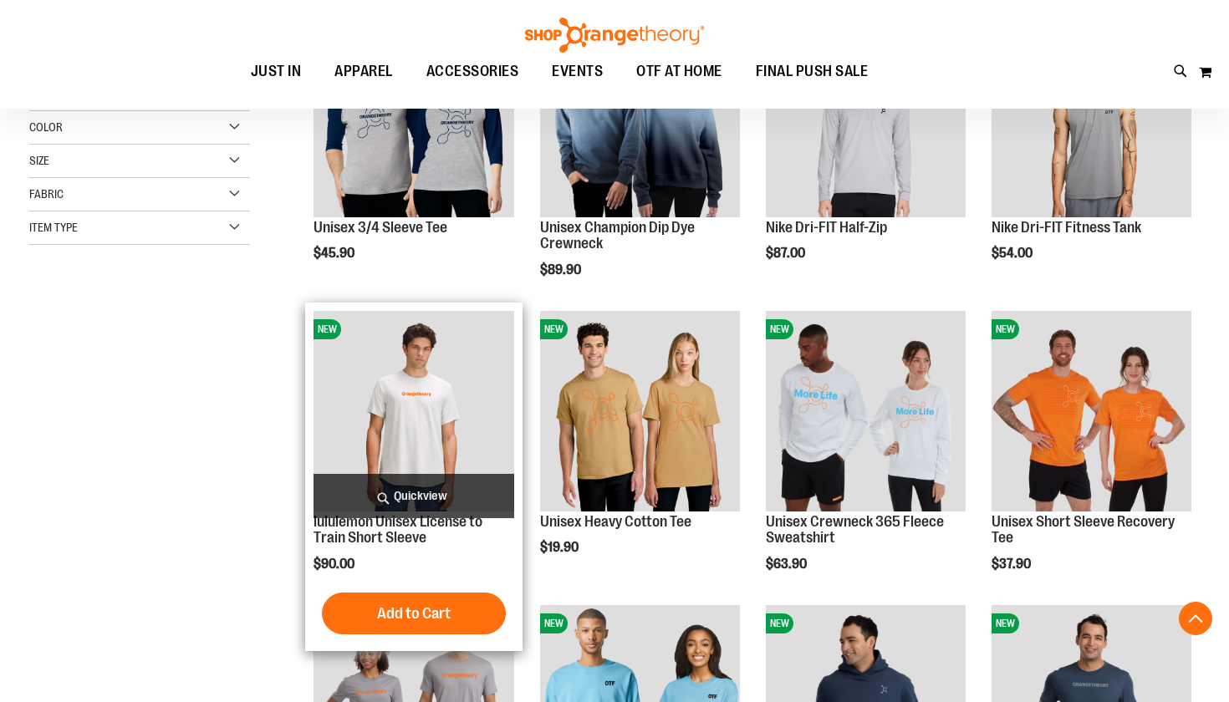
scroll to position [330, 0]
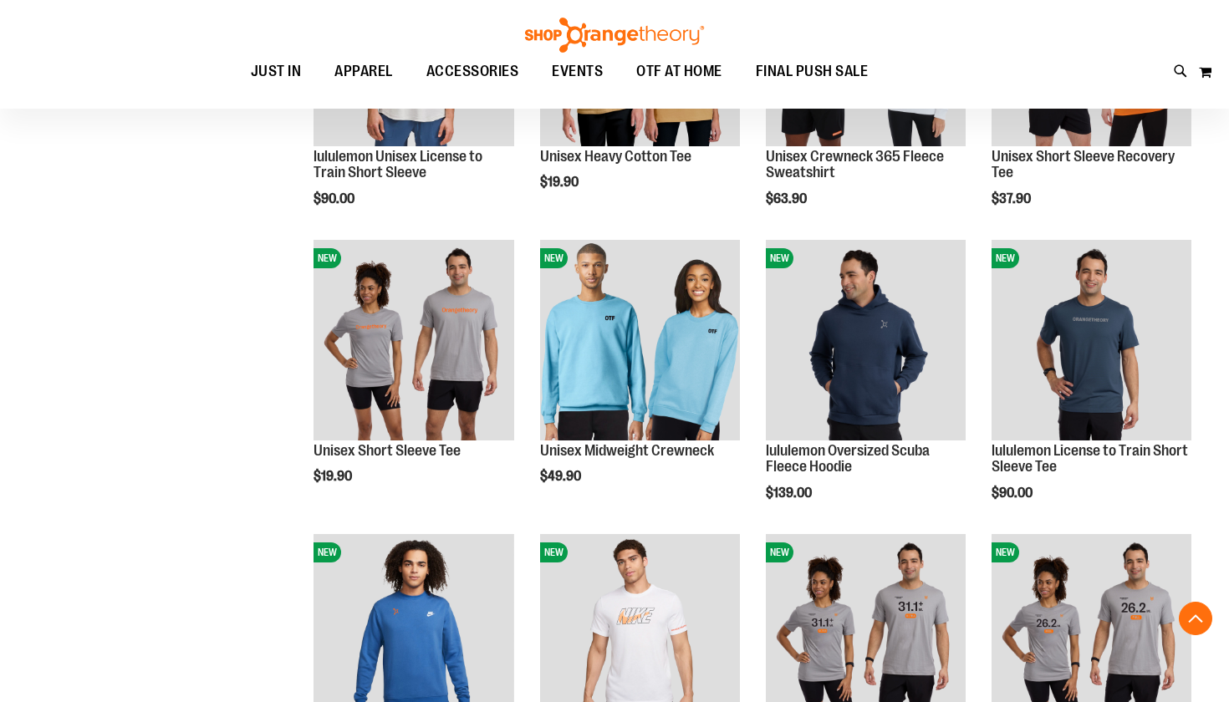
scroll to position [644, 0]
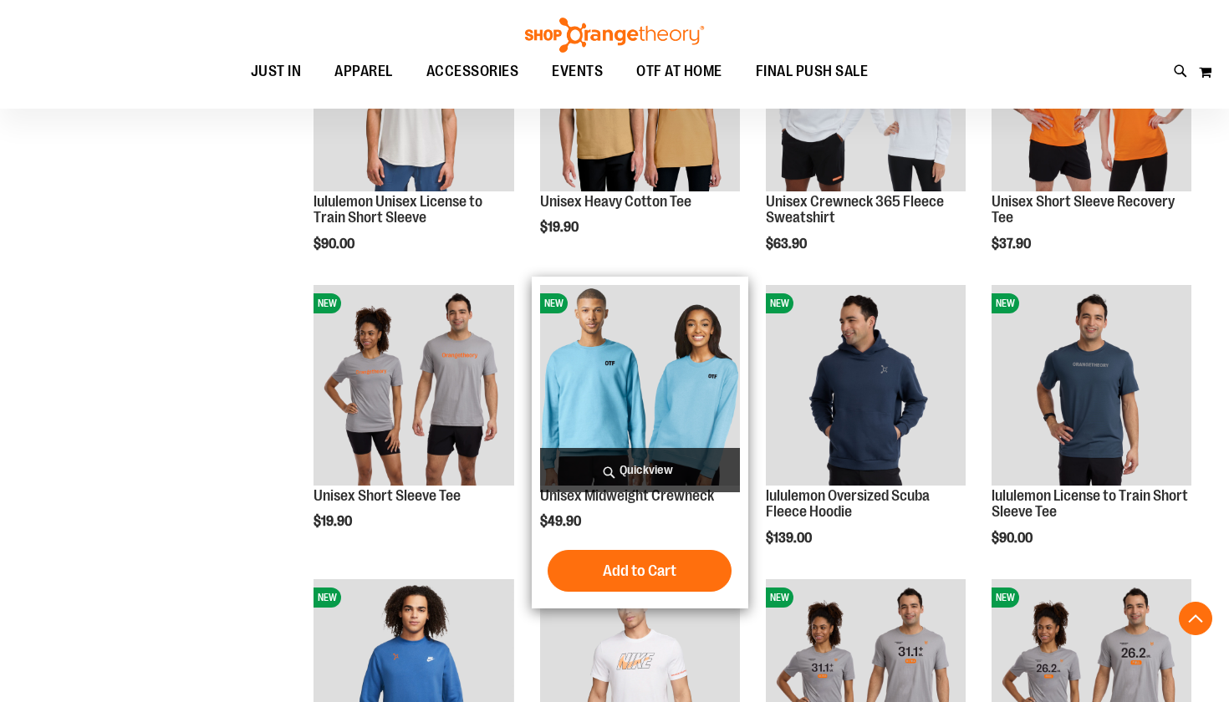
click at [618, 399] on img "product" at bounding box center [640, 385] width 200 height 200
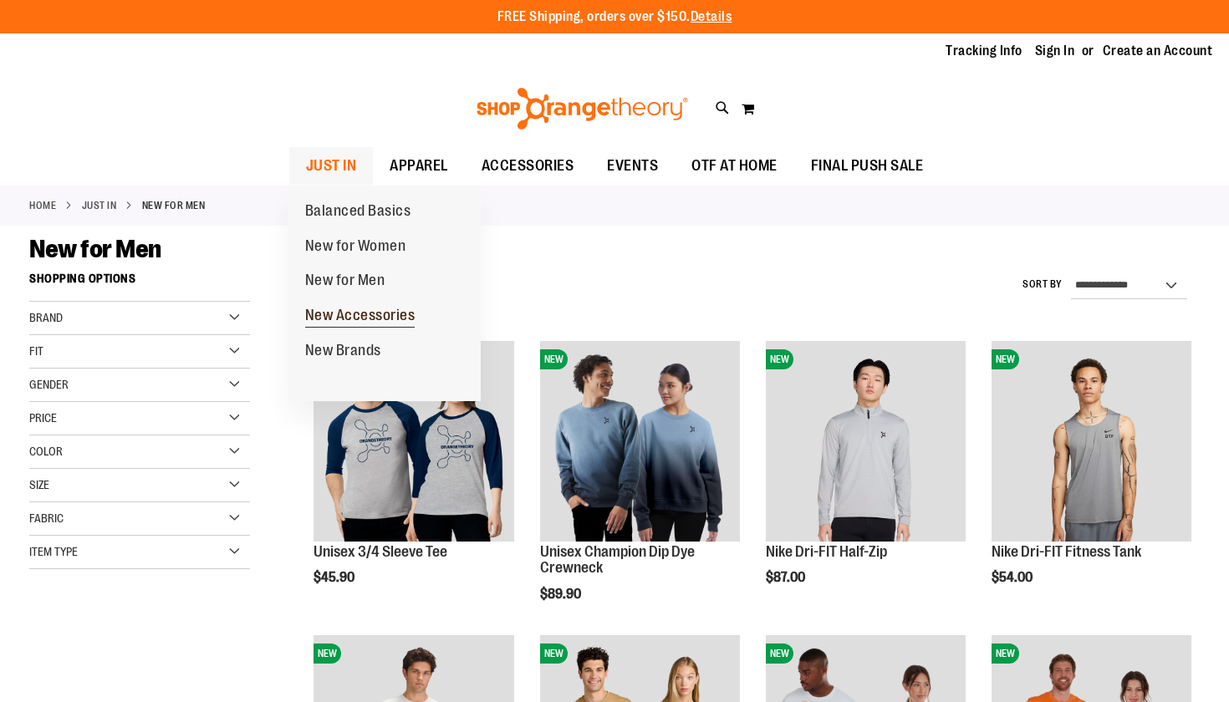
click at [333, 307] on span "New Accessories" at bounding box center [360, 317] width 110 height 21
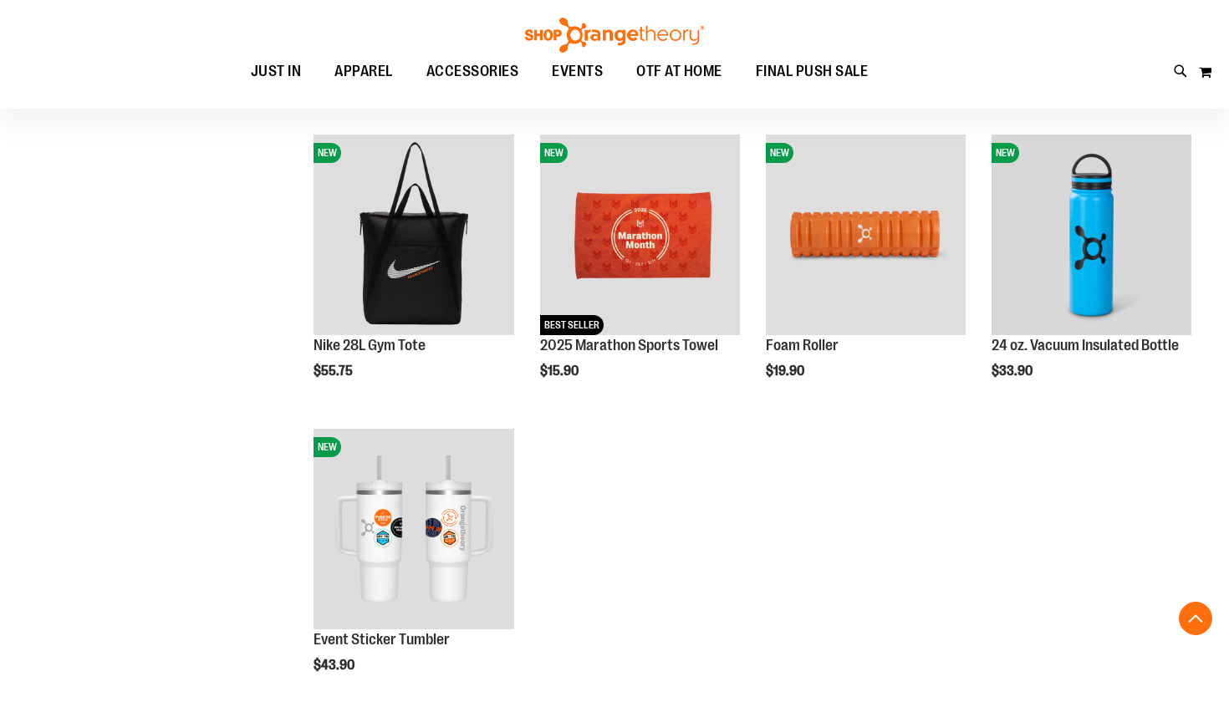
scroll to position [797, 0]
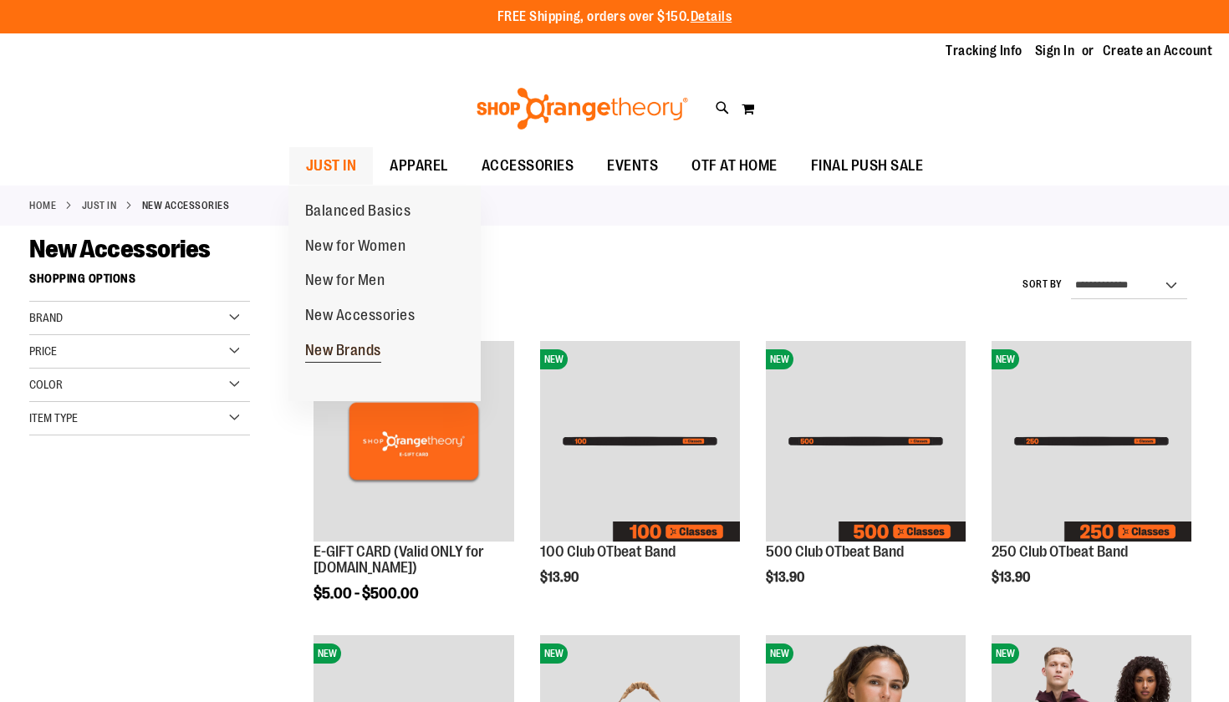
click at [325, 344] on span "New Brands" at bounding box center [343, 352] width 76 height 21
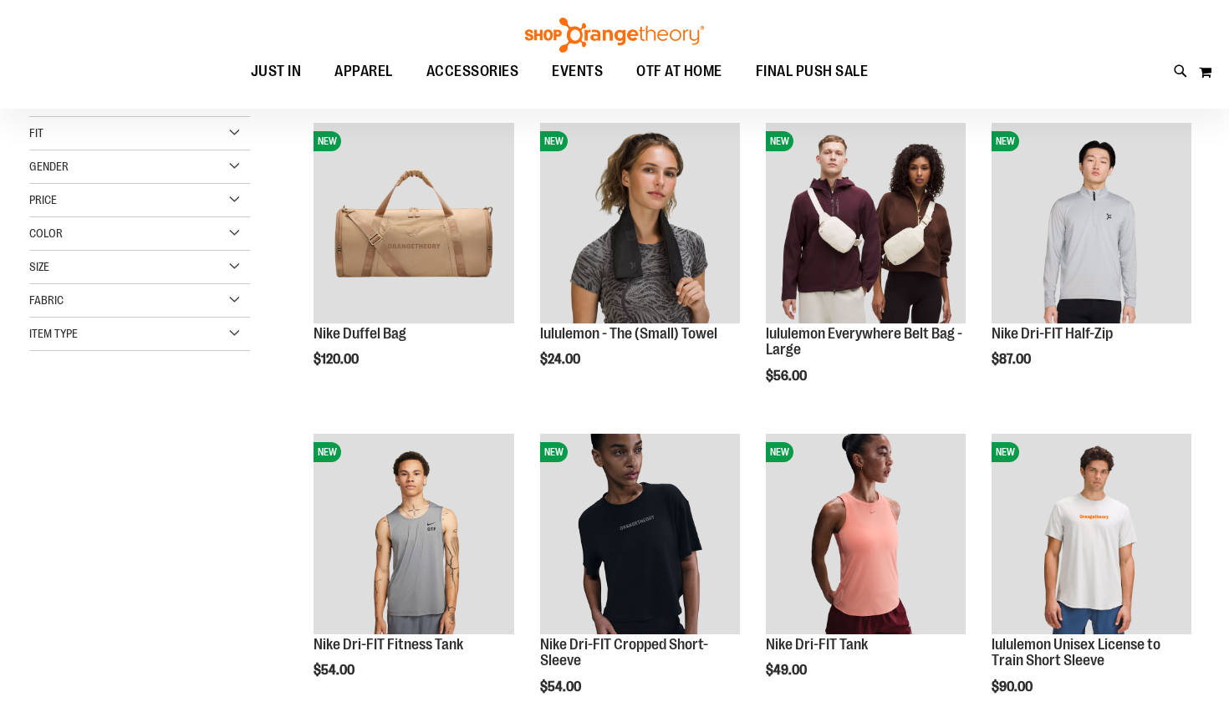
scroll to position [36, 0]
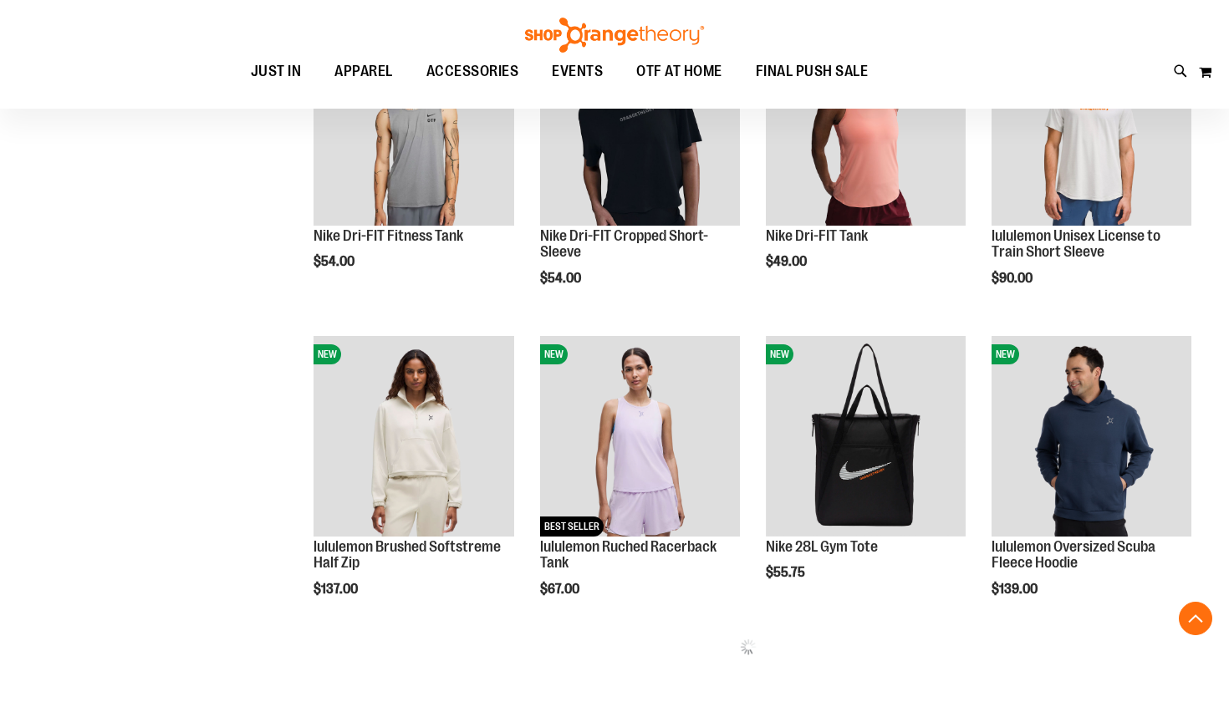
scroll to position [377, 0]
